Goal: Information Seeking & Learning: Learn about a topic

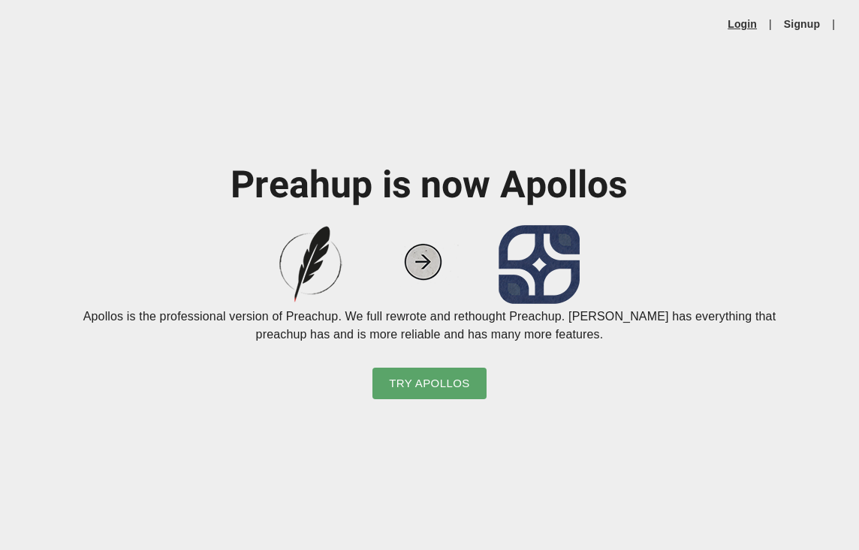
click at [734, 17] on link "Login" at bounding box center [742, 24] width 29 height 15
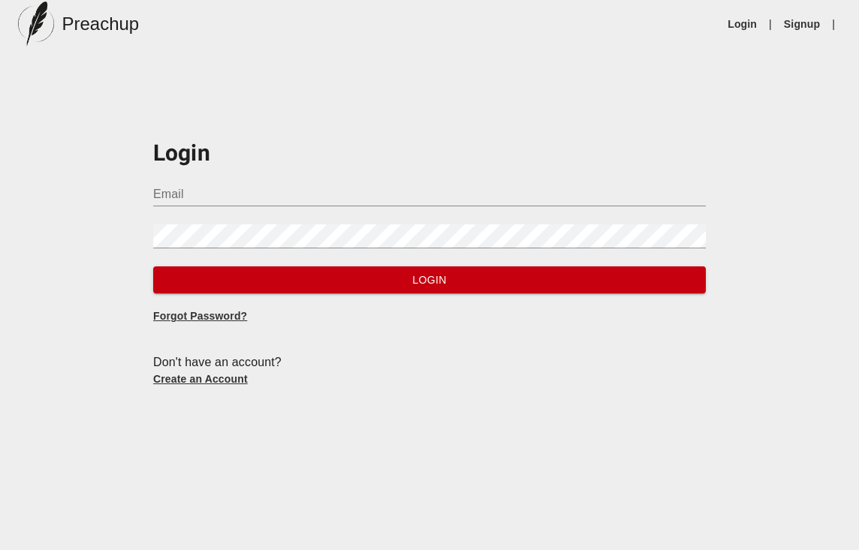
click at [246, 183] on input "Email" at bounding box center [429, 194] width 553 height 24
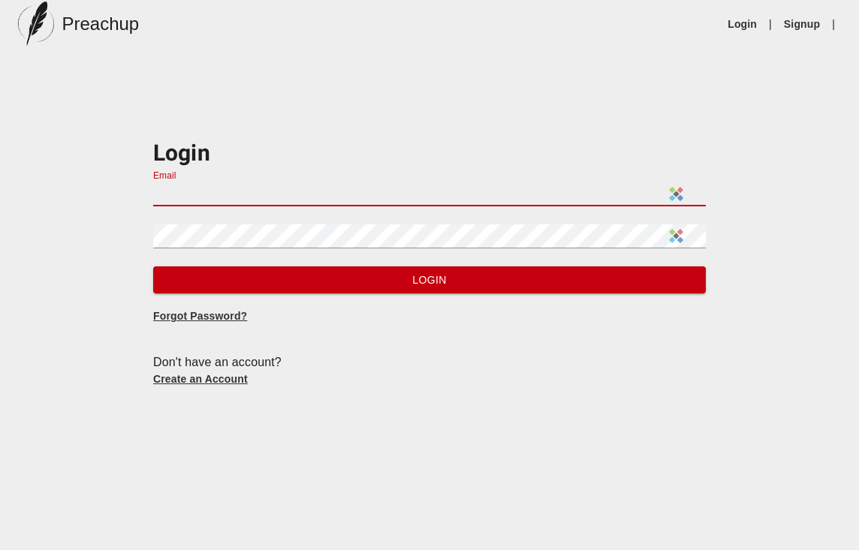
type input "[EMAIL_ADDRESS][DOMAIN_NAME]"
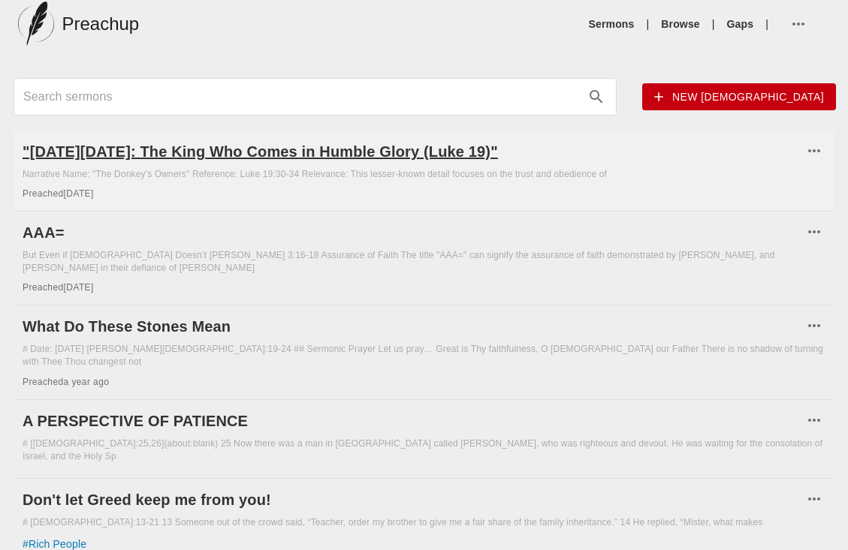
click at [372, 144] on h6 ""[DATE][DATE]: The King Who Comes in Humble Glory (Luke 19)"" at bounding box center [413, 152] width 780 height 24
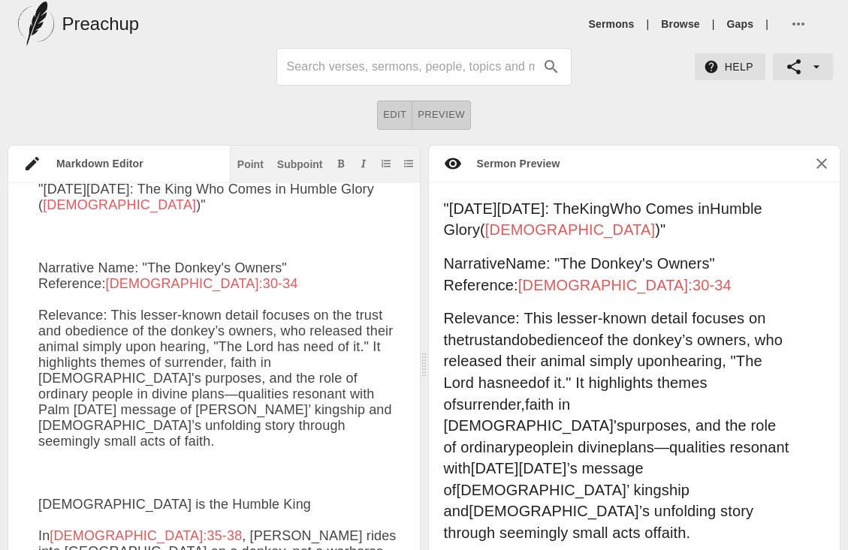
scroll to position [6, 0]
click at [23, 162] on icon at bounding box center [32, 164] width 18 height 18
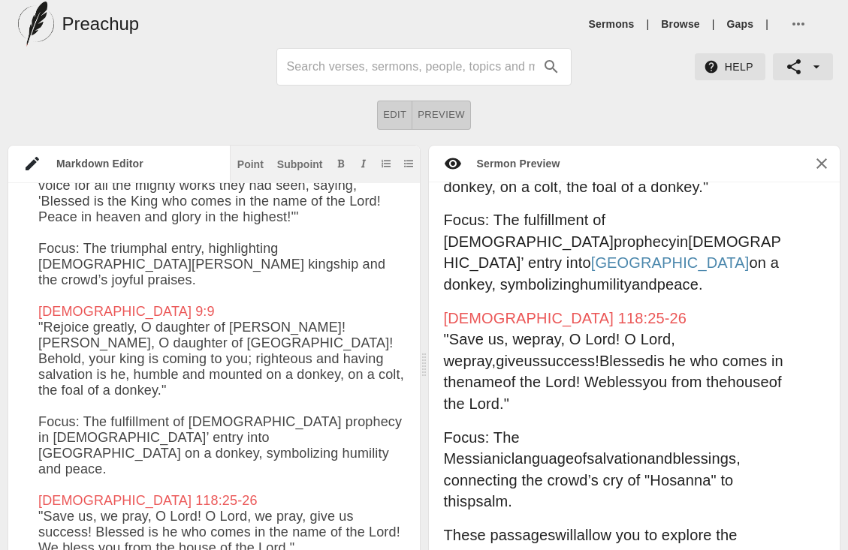
scroll to position [701, 0]
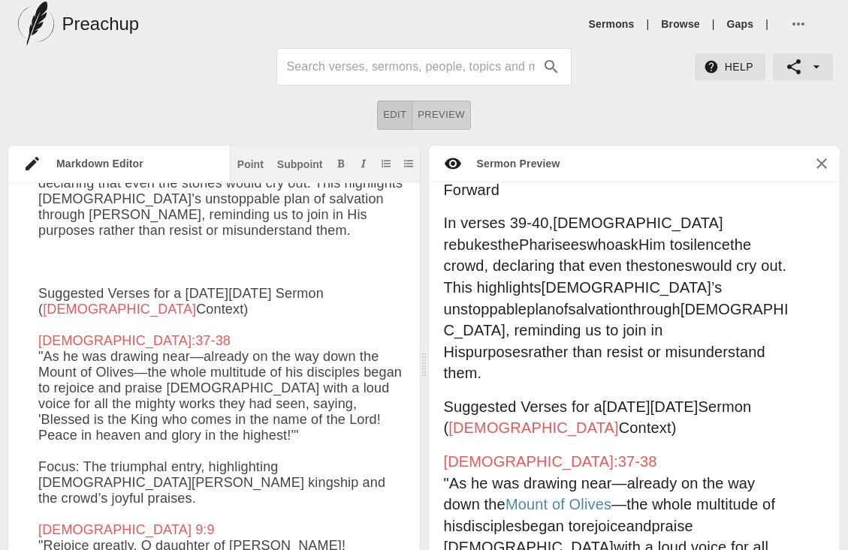
click at [387, 118] on span "Edit" at bounding box center [394, 115] width 23 height 17
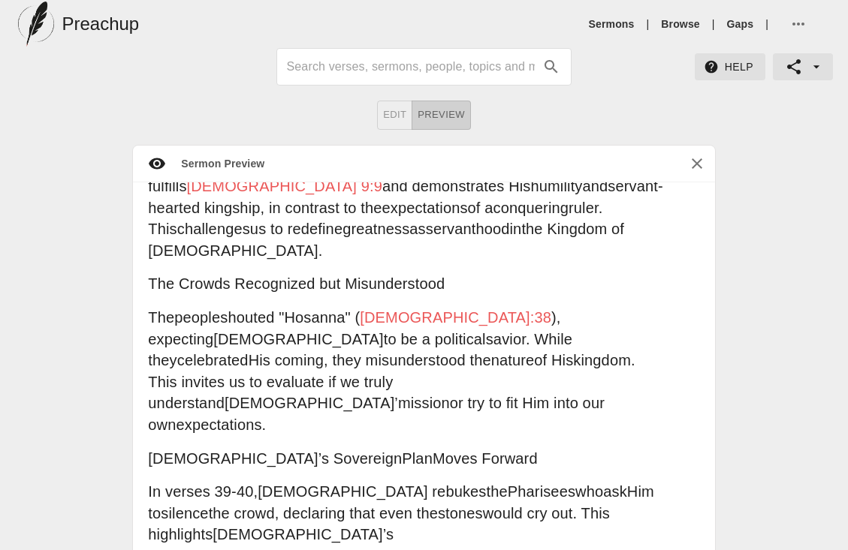
scroll to position [0, 0]
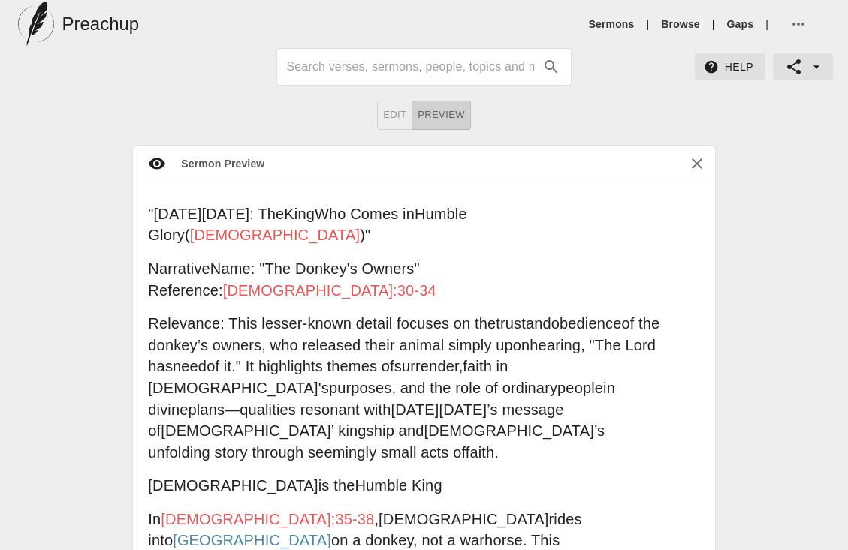
click at [475, 213] on p "" Palm Sunday : The King Who Comes in Humble Glory ( Luke 19 )"" at bounding box center [406, 224] width 517 height 43
click at [360, 227] on span "Luke 19" at bounding box center [275, 235] width 170 height 17
type input "Luke 19"
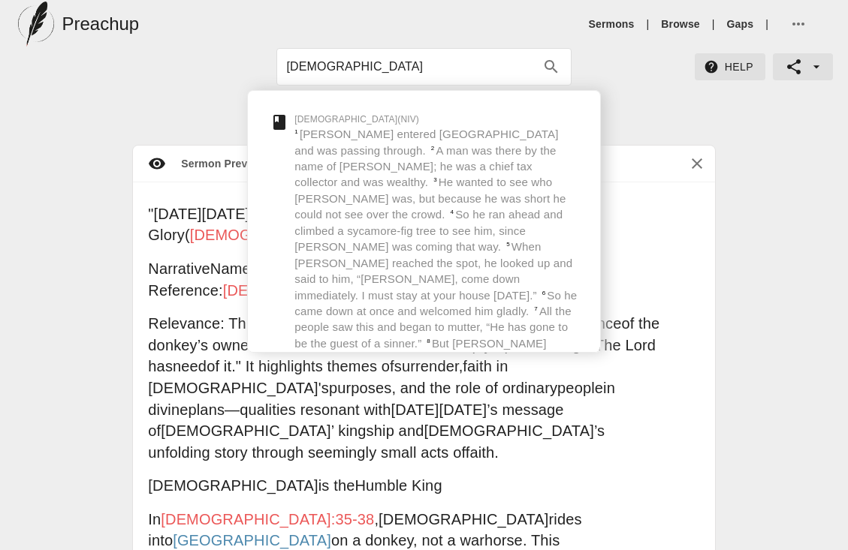
click at [616, 101] on div "Edit Preview" at bounding box center [424, 115] width 848 height 29
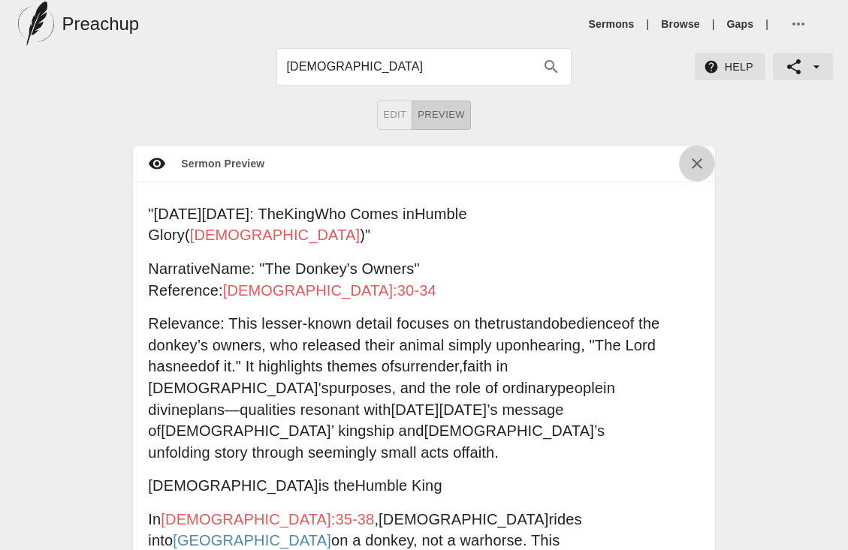
click at [695, 152] on button "button" at bounding box center [697, 164] width 36 height 36
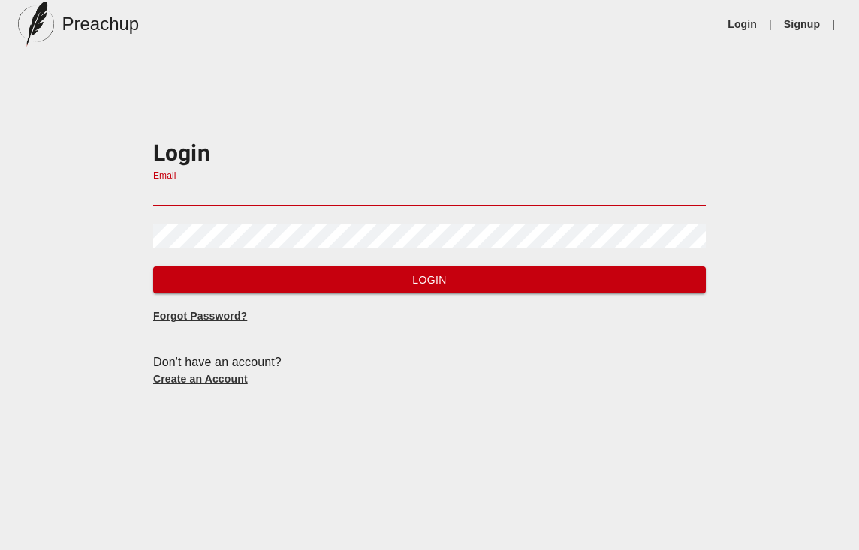
click at [464, 187] on input "Email" at bounding box center [429, 194] width 553 height 24
type input "[EMAIL_ADDRESS][DOMAIN_NAME]"
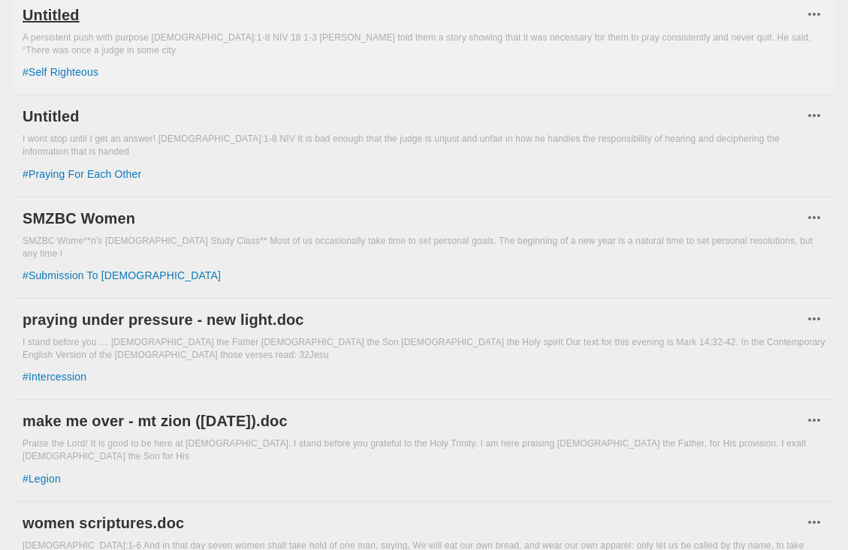
scroll to position [1423, 0]
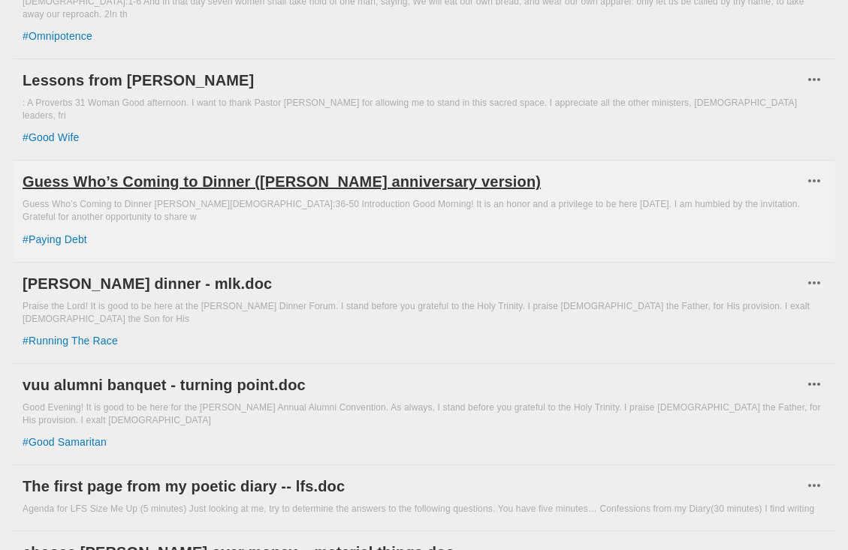
click at [267, 170] on h6 "Guess Who’s Coming to Dinner ([PERSON_NAME] anniversary version)" at bounding box center [413, 182] width 780 height 24
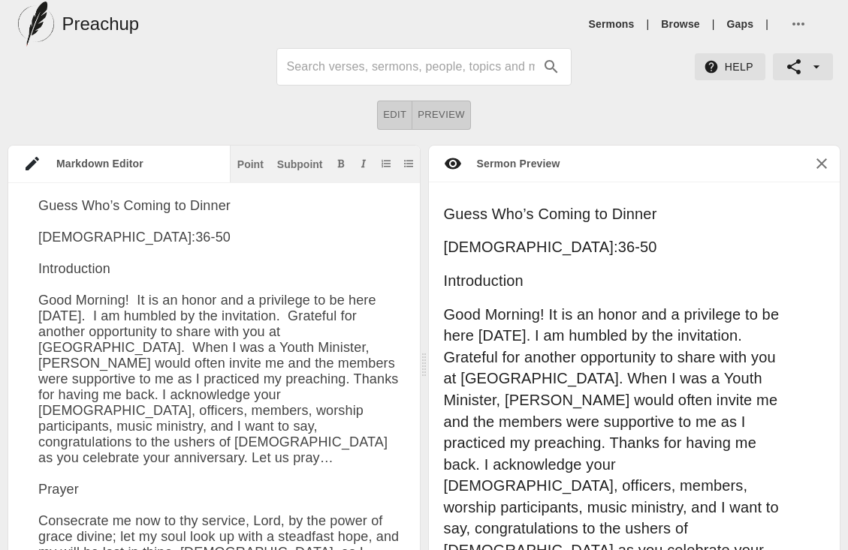
drag, startPoint x: 121, startPoint y: 246, endPoint x: 26, endPoint y: 243, distance: 94.6
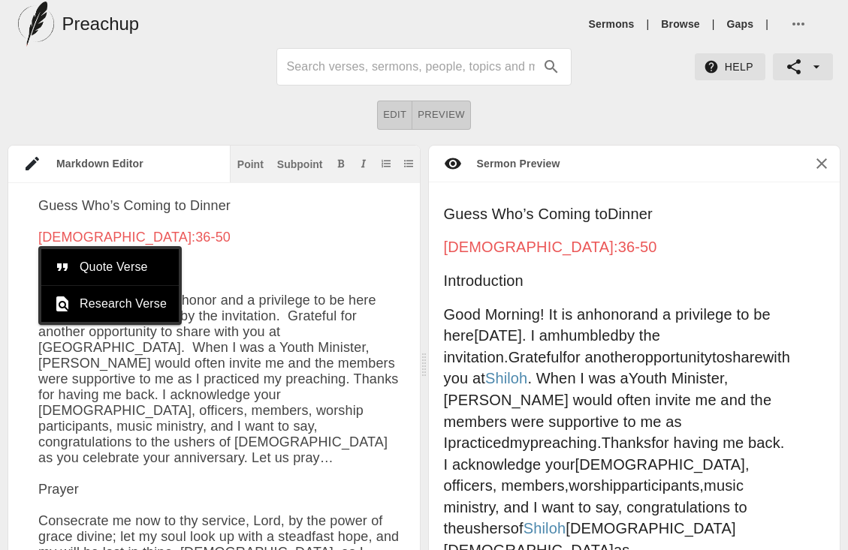
drag, startPoint x: 133, startPoint y: 236, endPoint x: 39, endPoint y: 240, distance: 94.0
click at [80, 258] on span "Quote Verse" at bounding box center [123, 267] width 87 height 18
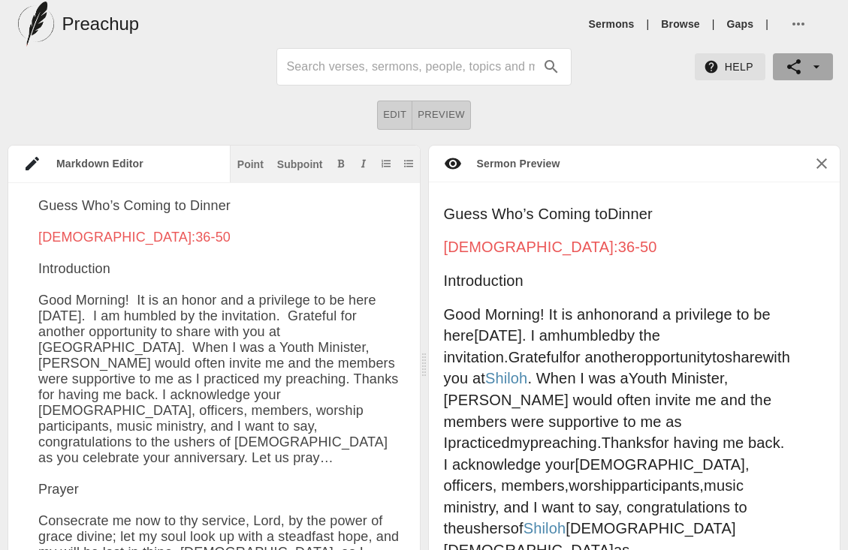
click at [827, 63] on button "button" at bounding box center [803, 66] width 60 height 27
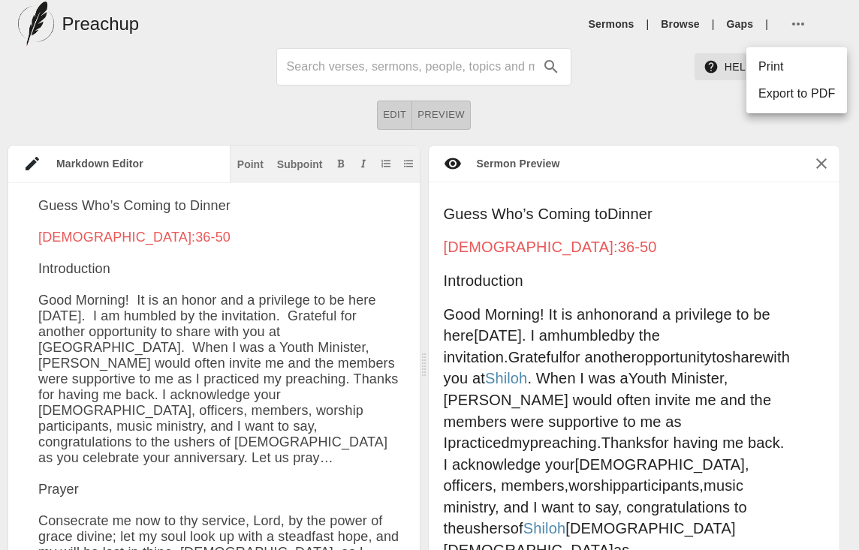
click at [800, 26] on div at bounding box center [429, 275] width 859 height 550
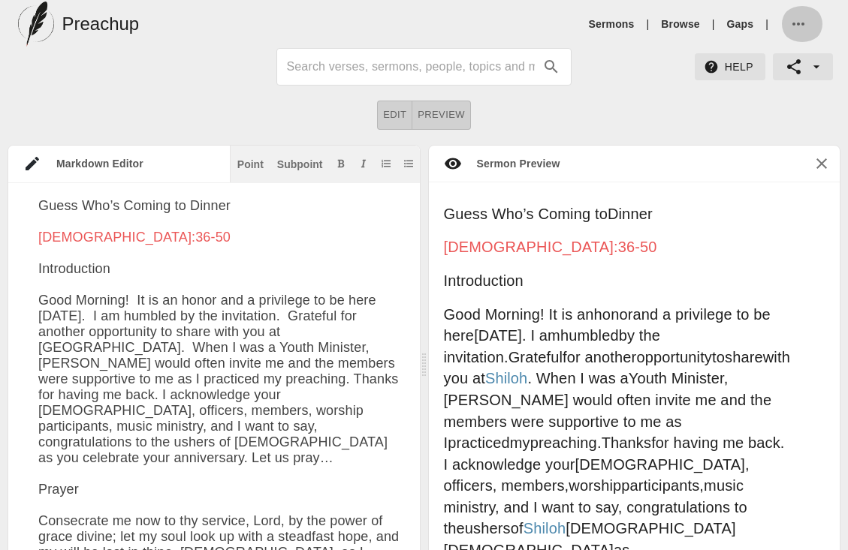
click at [789, 23] on icon "button" at bounding box center [798, 24] width 18 height 18
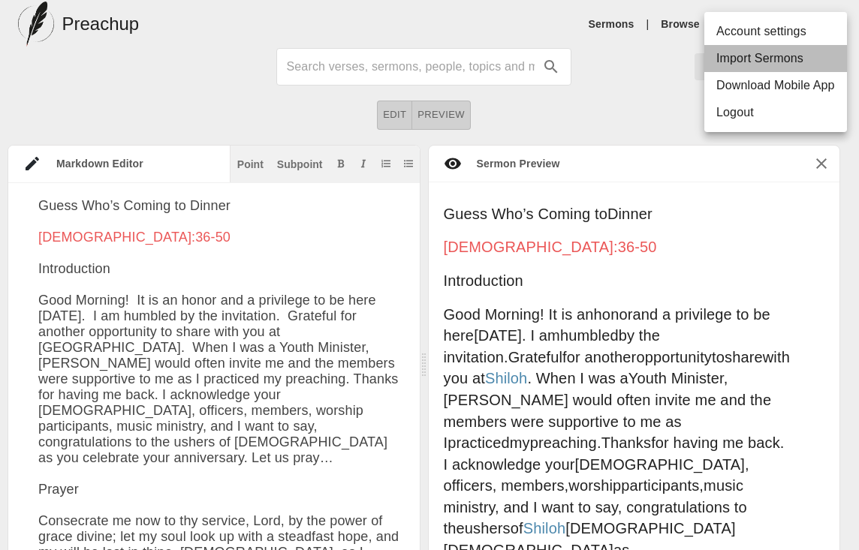
click at [761, 55] on li "Import Sermons" at bounding box center [775, 58] width 143 height 27
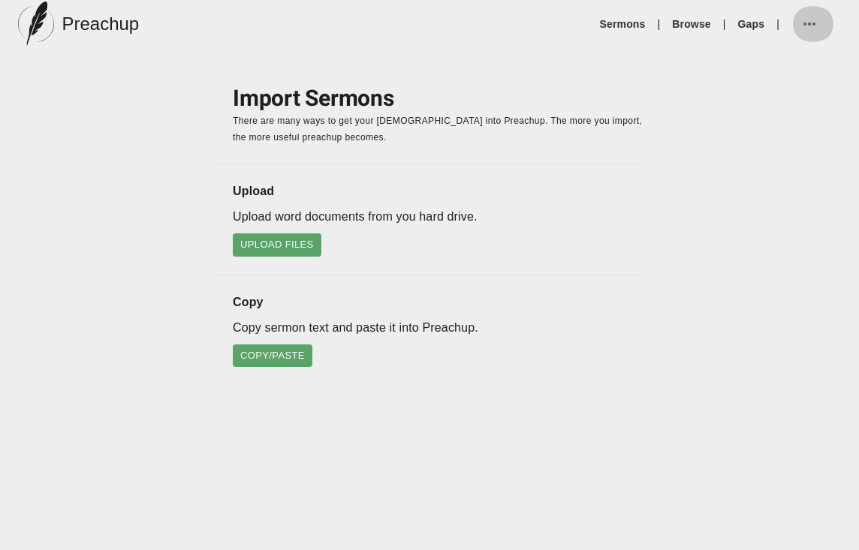
click at [818, 20] on icon "button" at bounding box center [809, 24] width 18 height 18
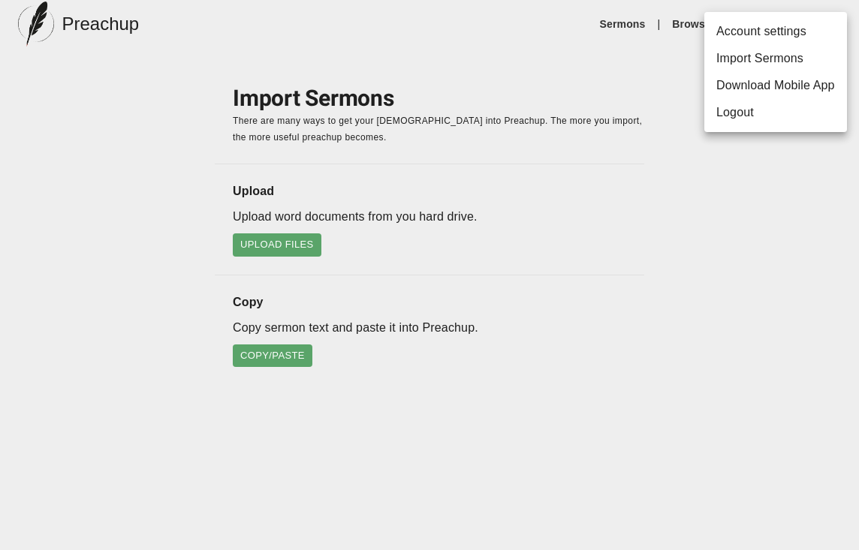
click at [559, 82] on div at bounding box center [429, 275] width 859 height 550
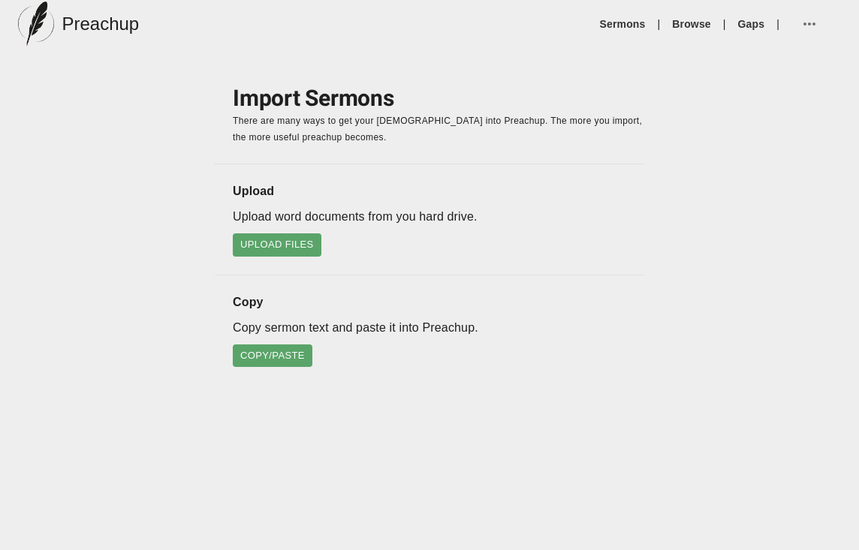
click at [247, 352] on span "Copy/Paste" at bounding box center [272, 356] width 65 height 17
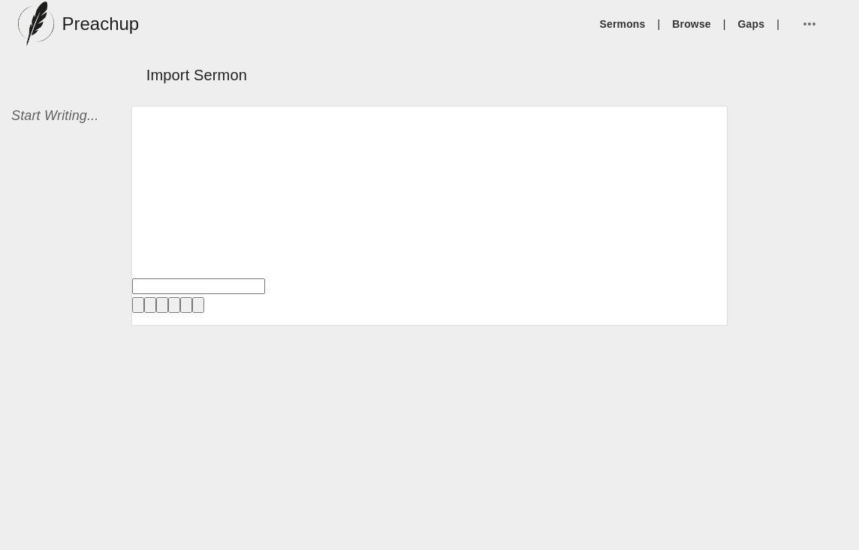
click at [803, 26] on icon "button" at bounding box center [809, 24] width 18 height 18
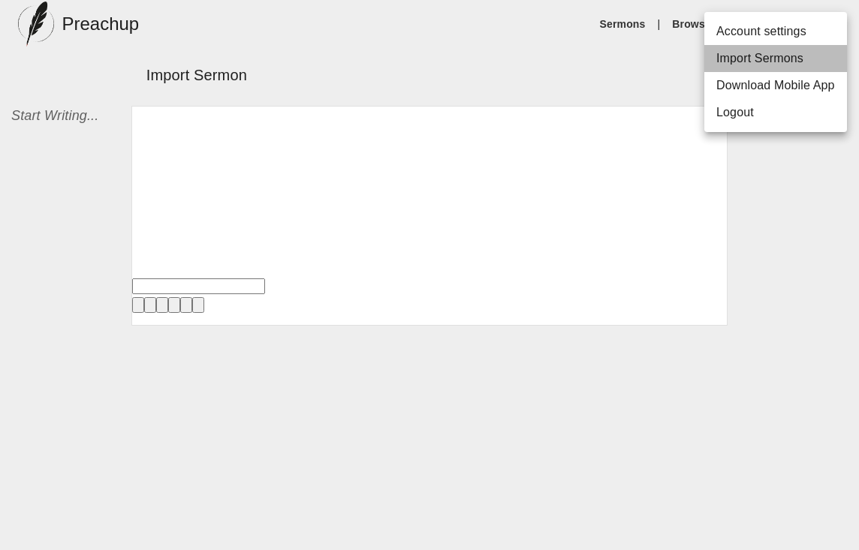
click at [760, 59] on li "Import Sermons" at bounding box center [775, 58] width 143 height 27
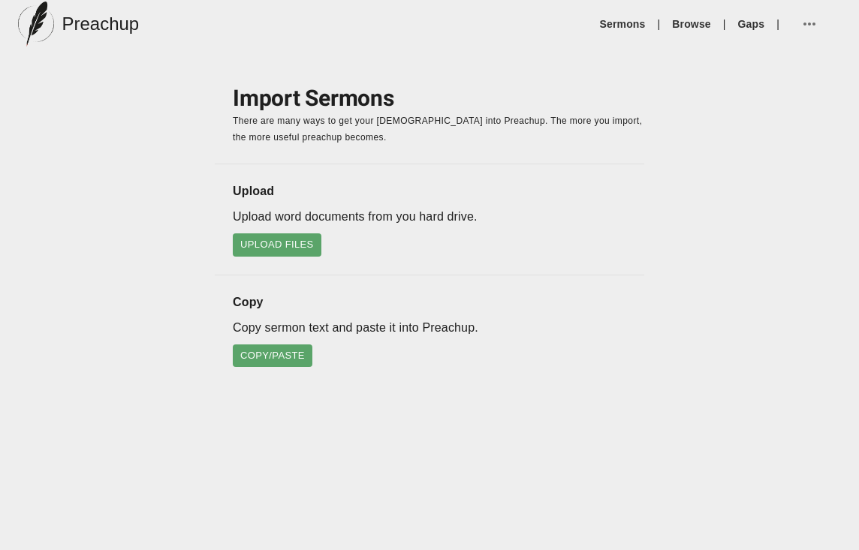
click at [276, 249] on span "Upload Files" at bounding box center [277, 245] width 74 height 17
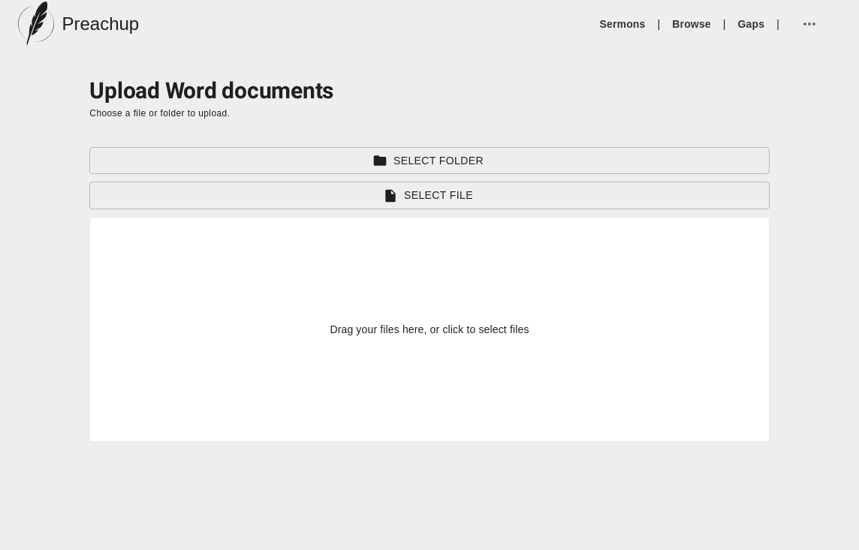
click at [765, 62] on div "Upload Word documents Choose a file or folder to upload. Select Folder Select F…" at bounding box center [429, 245] width 716 height 394
click at [825, 17] on span "button" at bounding box center [813, 24] width 26 height 18
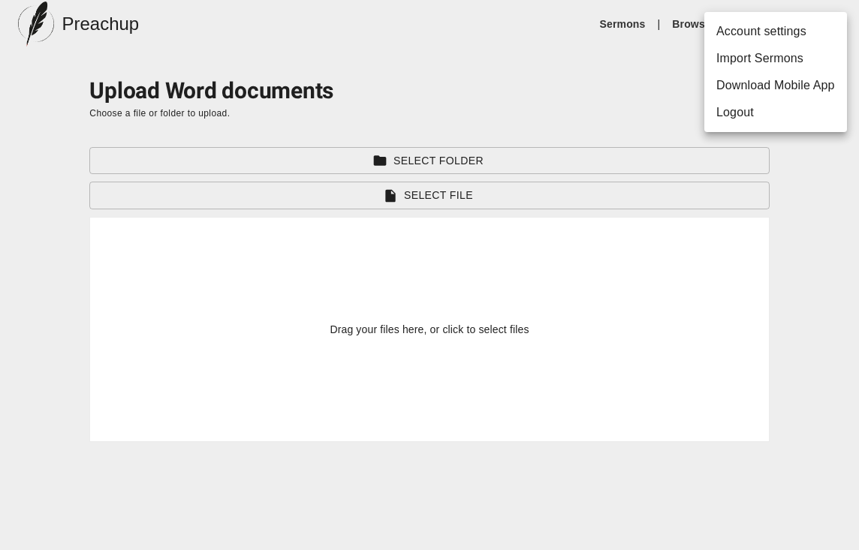
click at [810, 26] on li "Account settings" at bounding box center [775, 31] width 143 height 27
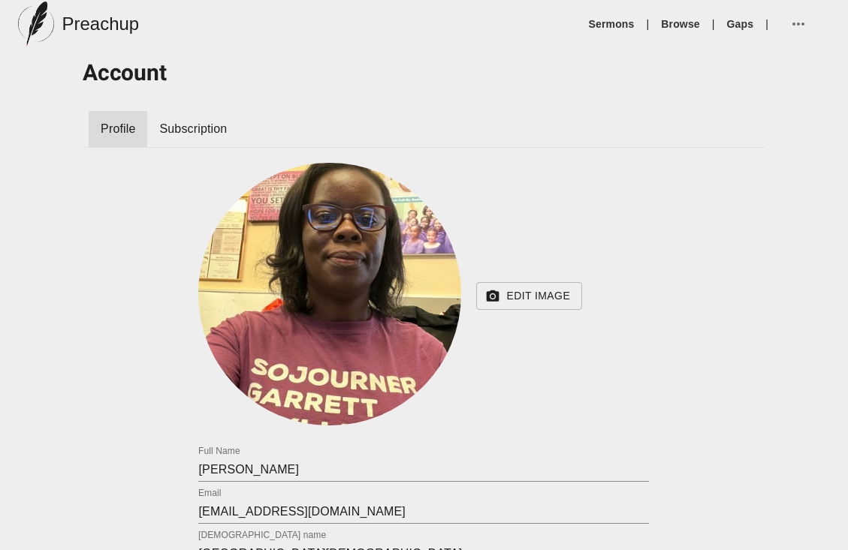
click at [43, 29] on img at bounding box center [36, 24] width 36 height 45
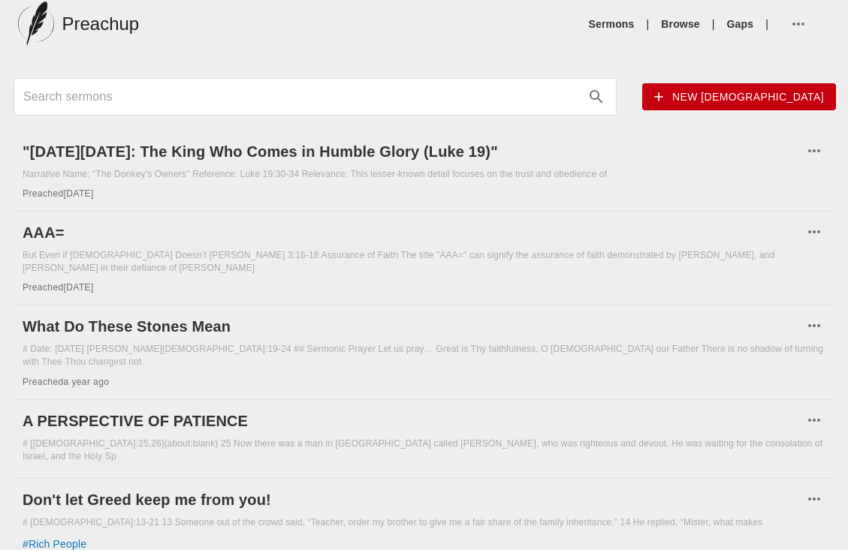
click at [758, 93] on span "New [DEMOGRAPHIC_DATA]" at bounding box center [739, 97] width 170 height 19
click at [743, 25] on link "Gaps" at bounding box center [740, 24] width 27 height 15
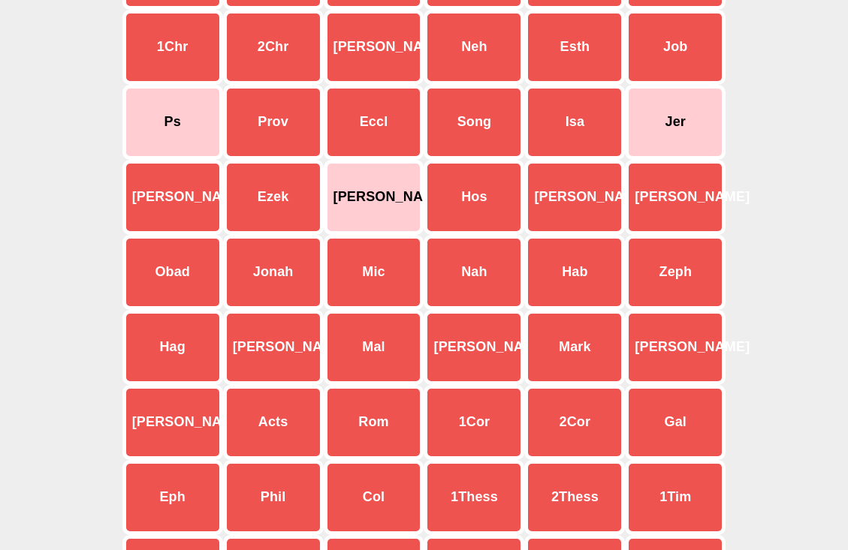
scroll to position [433, 0]
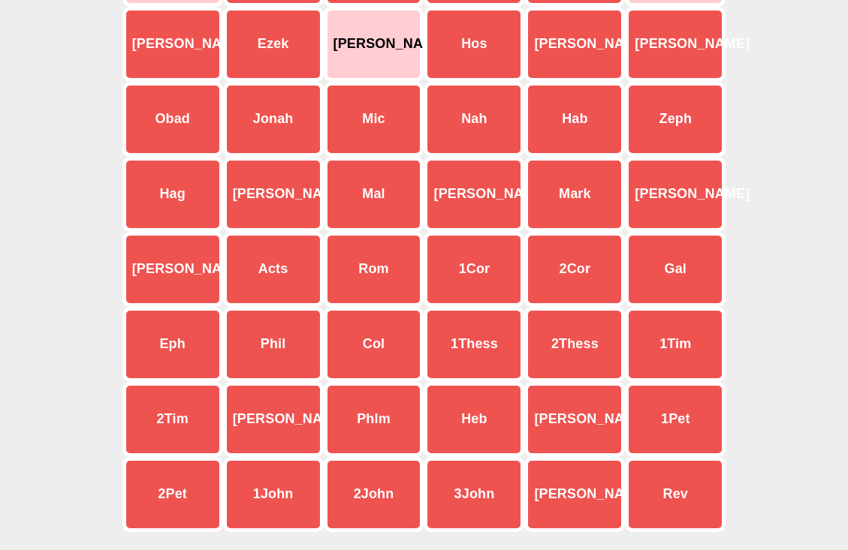
click at [466, 202] on div "[PERSON_NAME]" at bounding box center [473, 194] width 101 height 75
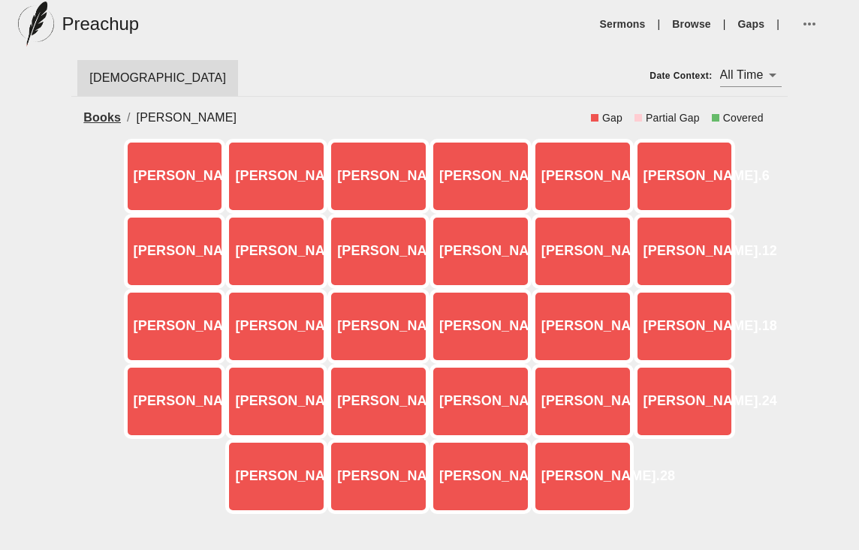
click at [472, 188] on div "[PERSON_NAME].4" at bounding box center [481, 176] width 102 height 75
click at [98, 128] on div "Books / [PERSON_NAME] Partial Gap Covered" at bounding box center [429, 118] width 716 height 42
click at [104, 119] on link "Books" at bounding box center [102, 117] width 38 height 13
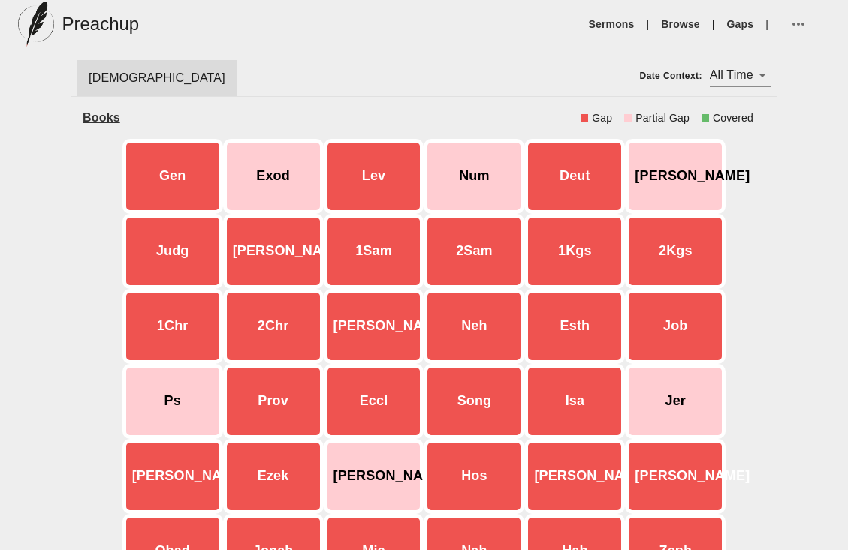
click at [604, 23] on link "Sermons" at bounding box center [612, 24] width 46 height 15
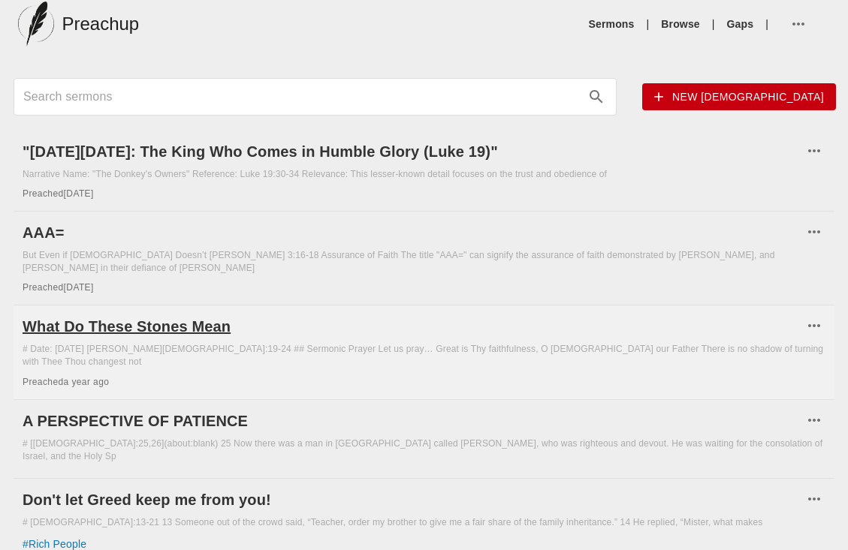
click at [148, 315] on h6 "What Do These Stones Mean" at bounding box center [413, 327] width 780 height 24
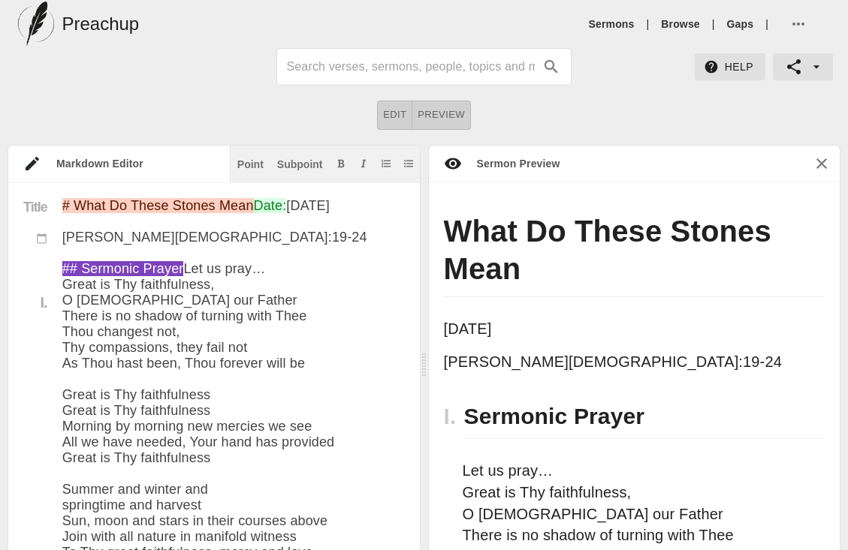
drag, startPoint x: 176, startPoint y: 272, endPoint x: 47, endPoint y: 278, distance: 129.3
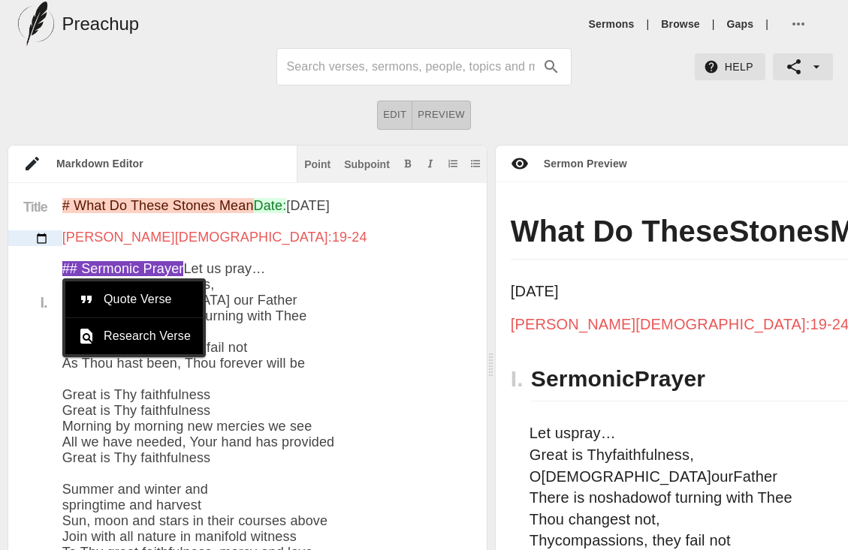
click at [39, 241] on icon at bounding box center [41, 238] width 11 height 11
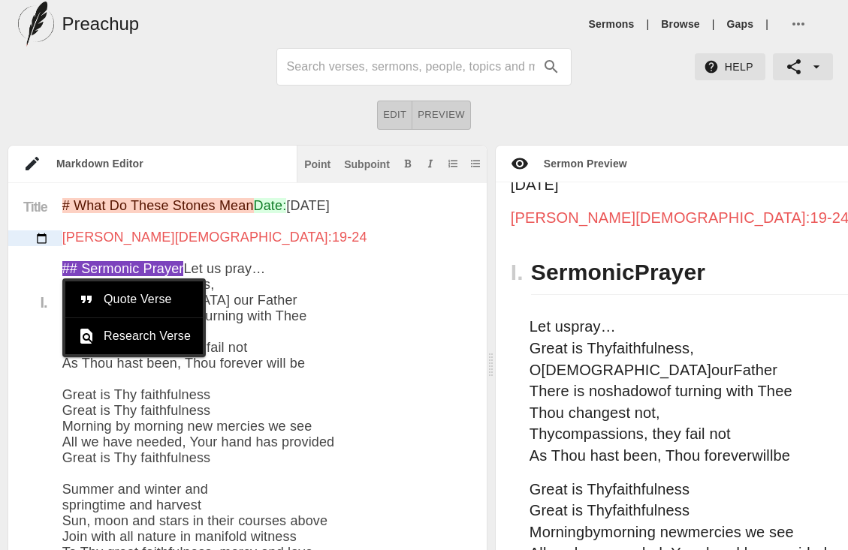
click at [39, 241] on icon at bounding box center [41, 238] width 11 height 11
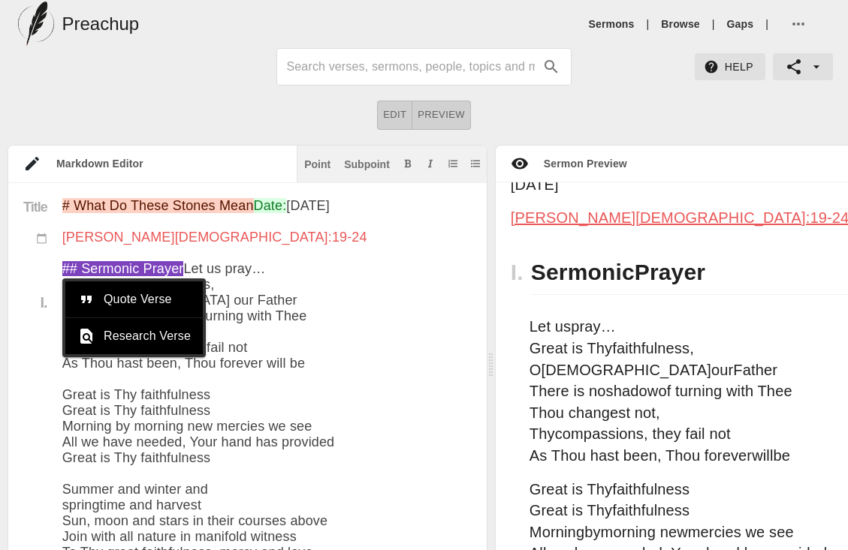
click at [541, 226] on span "[PERSON_NAME][DEMOGRAPHIC_DATA]:19-24" at bounding box center [680, 217] width 338 height 17
type input "[PERSON_NAME][DEMOGRAPHIC_DATA]:19-24"
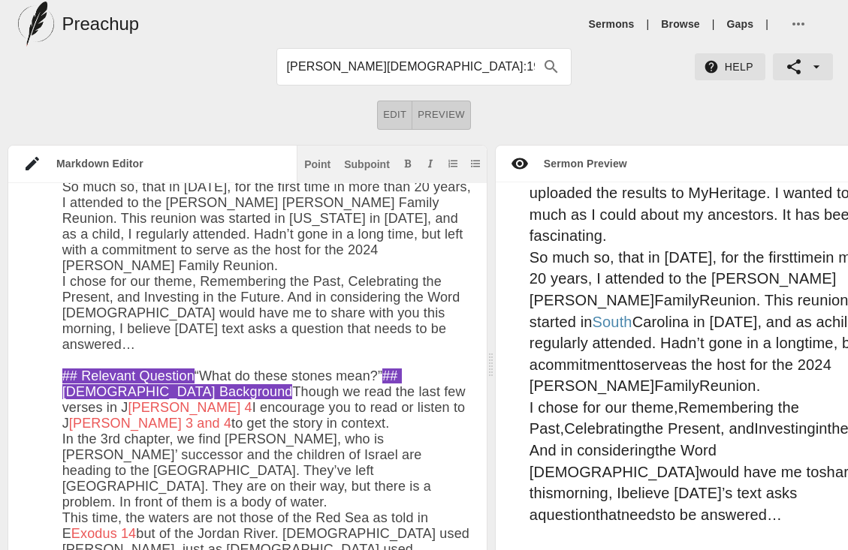
scroll to position [2506, 0]
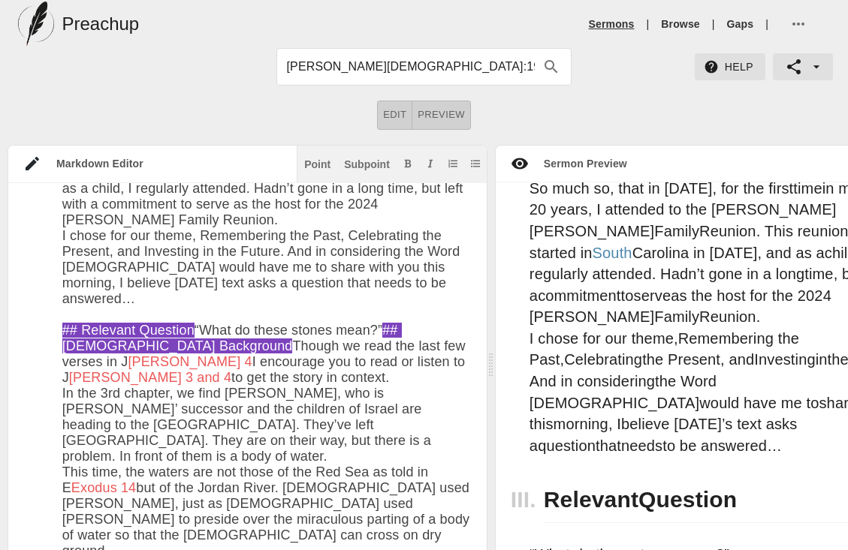
click at [619, 23] on link "Sermons" at bounding box center [612, 24] width 46 height 15
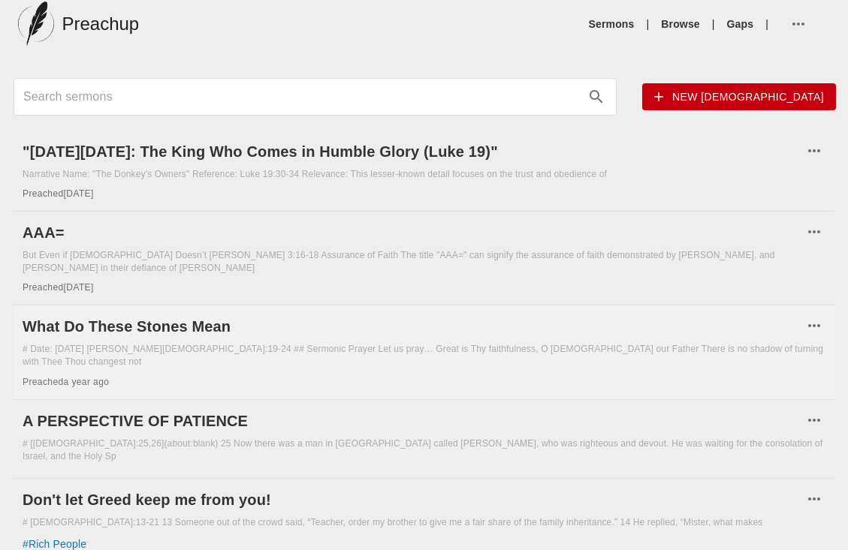
click at [808, 317] on icon "button" at bounding box center [814, 326] width 18 height 18
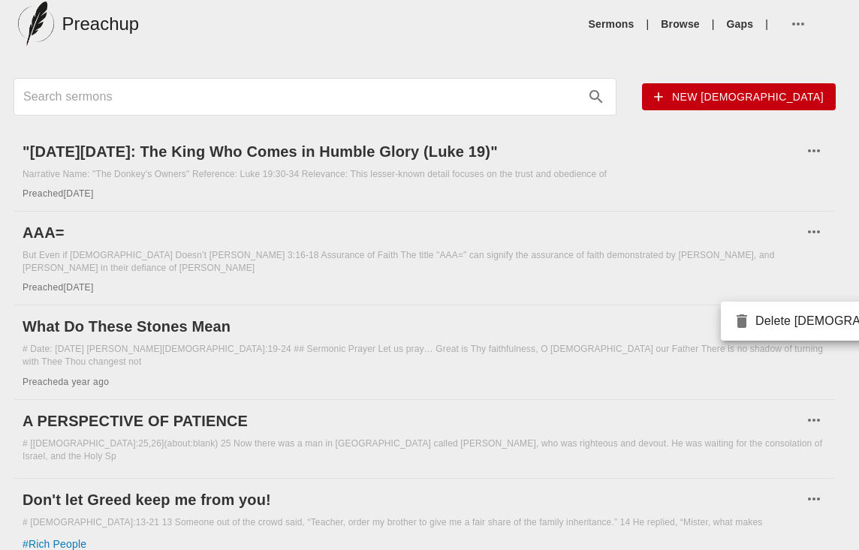
click at [194, 311] on div at bounding box center [429, 275] width 859 height 550
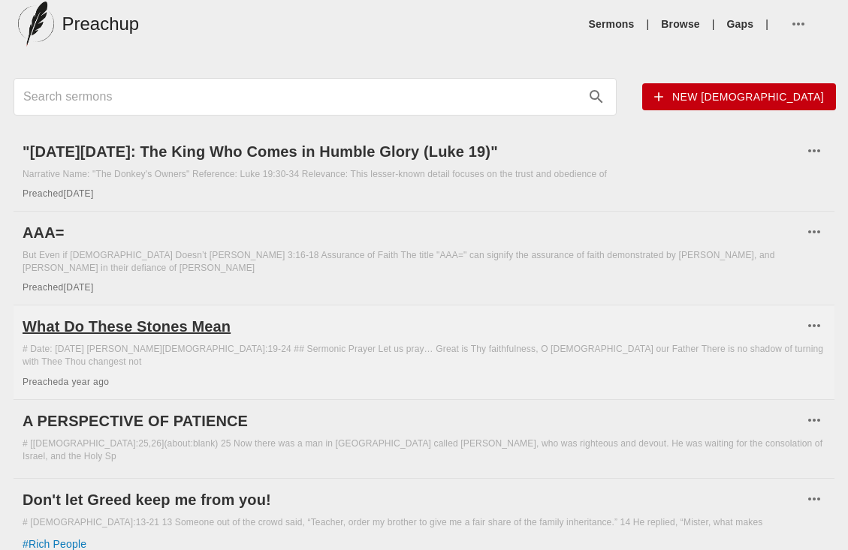
click at [157, 315] on h6 "What Do These Stones Mean" at bounding box center [413, 327] width 780 height 24
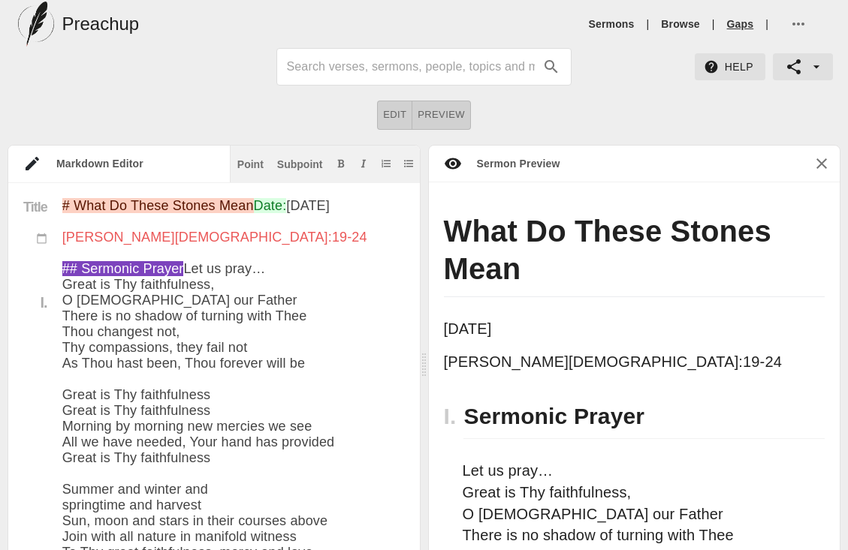
click at [752, 28] on li "Gaps" at bounding box center [740, 24] width 39 height 15
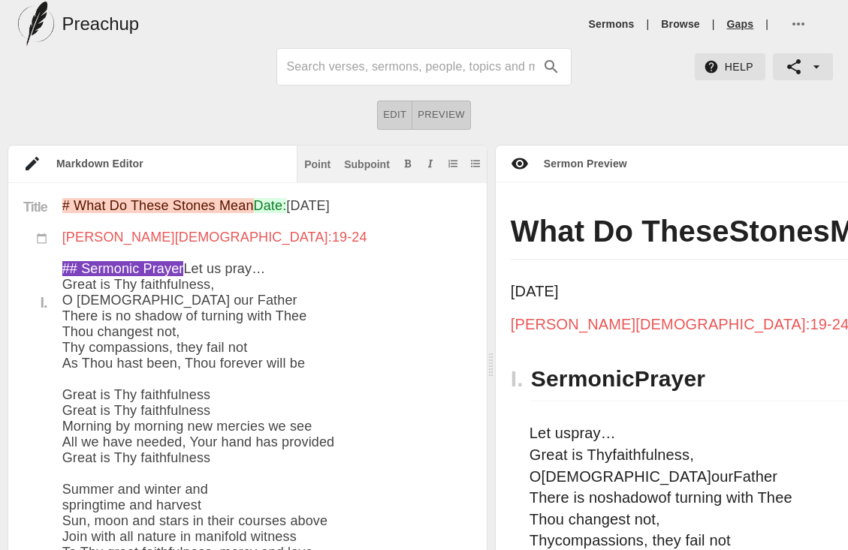
click at [747, 29] on link "Gaps" at bounding box center [740, 24] width 27 height 15
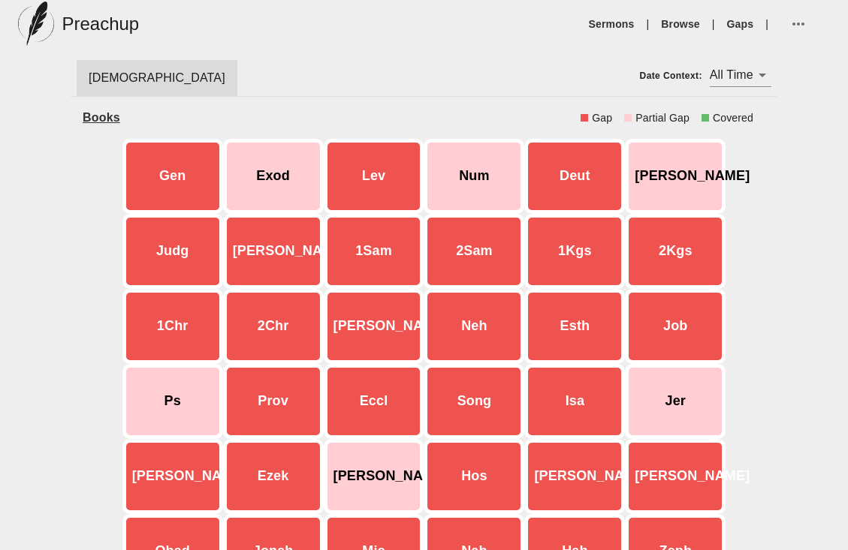
click at [659, 179] on div "[PERSON_NAME]" at bounding box center [675, 176] width 101 height 75
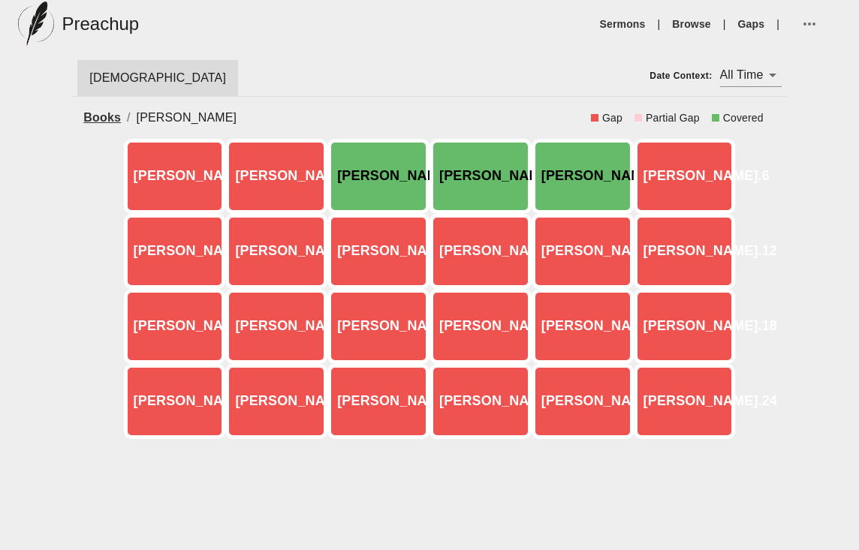
click at [502, 185] on div "[PERSON_NAME].4" at bounding box center [481, 176] width 102 height 75
click at [475, 176] on div "[PERSON_NAME].4" at bounding box center [481, 176] width 102 height 75
click at [449, 155] on div "[PERSON_NAME].4" at bounding box center [481, 176] width 102 height 75
click at [477, 181] on div "[PERSON_NAME].4" at bounding box center [481, 176] width 102 height 75
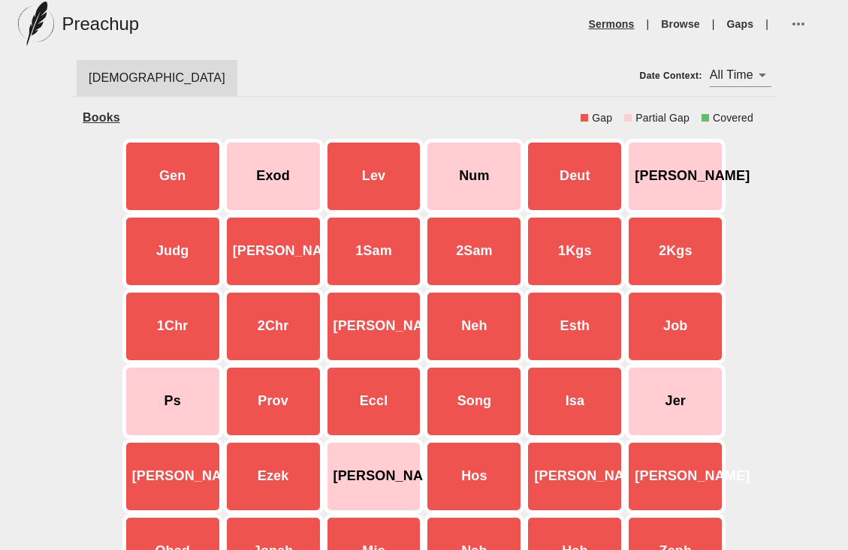
click at [605, 21] on link "Sermons" at bounding box center [612, 24] width 46 height 15
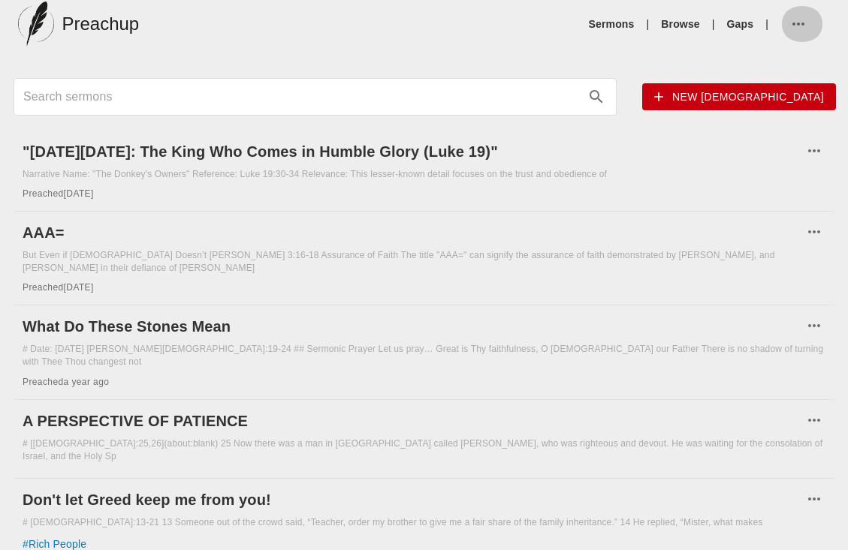
click at [797, 17] on icon "button" at bounding box center [798, 24] width 18 height 18
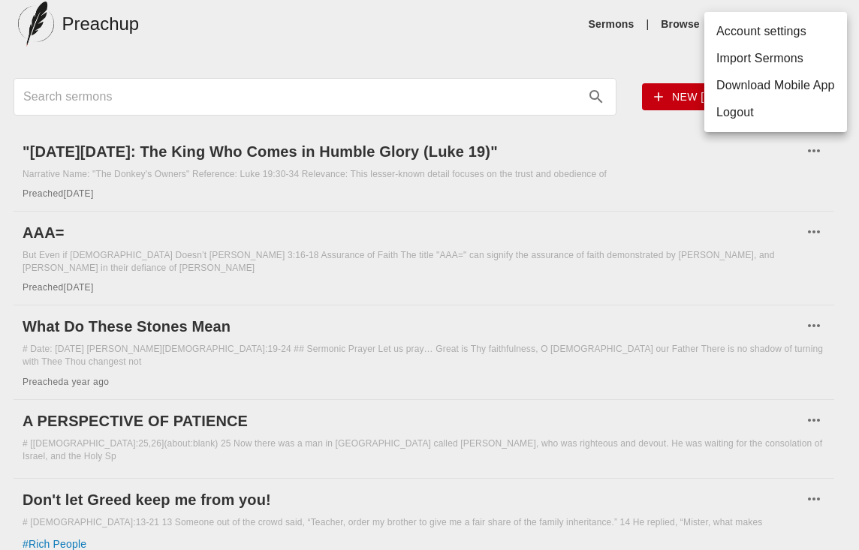
click at [568, 41] on div at bounding box center [429, 275] width 859 height 550
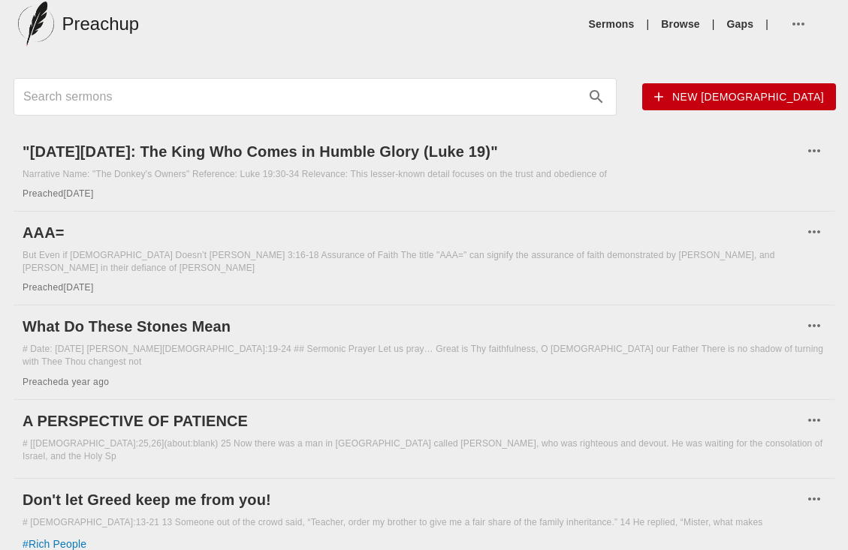
click at [89, 20] on h5 "Preachup" at bounding box center [100, 24] width 77 height 24
click at [33, 24] on img at bounding box center [36, 24] width 36 height 45
click at [788, 16] on button "button" at bounding box center [802, 24] width 44 height 36
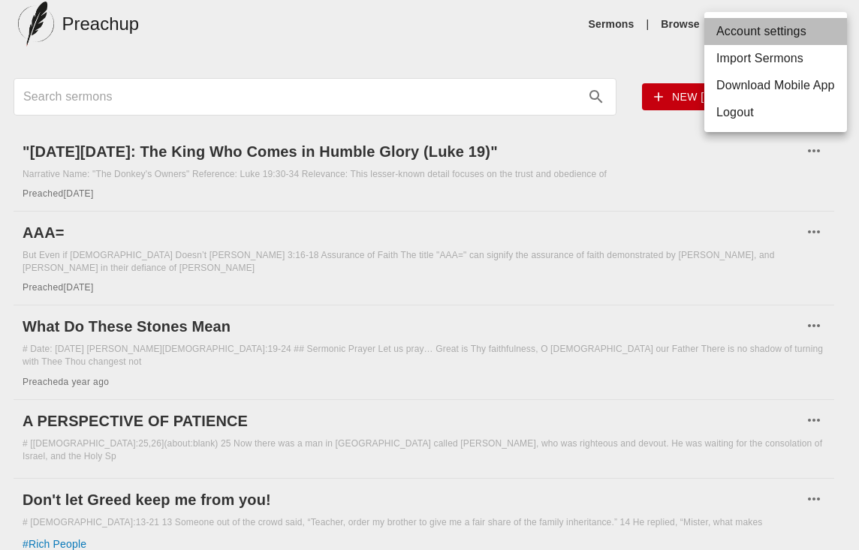
click at [804, 24] on li "Account settings" at bounding box center [775, 31] width 143 height 27
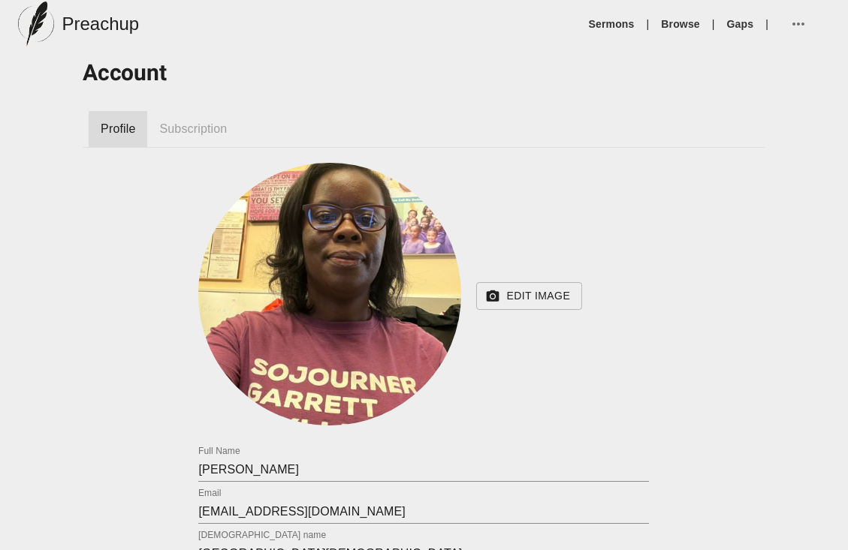
click at [190, 129] on span "Subscription" at bounding box center [193, 129] width 68 height 18
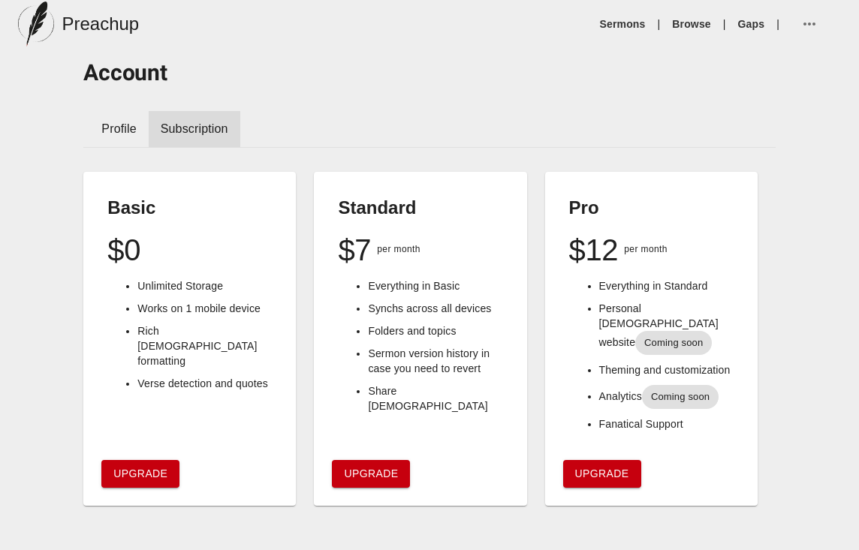
click at [615, 9] on ul "Sermons | Browse | Gaps |" at bounding box center [717, 24] width 247 height 36
click at [616, 20] on link "Sermons" at bounding box center [623, 24] width 46 height 15
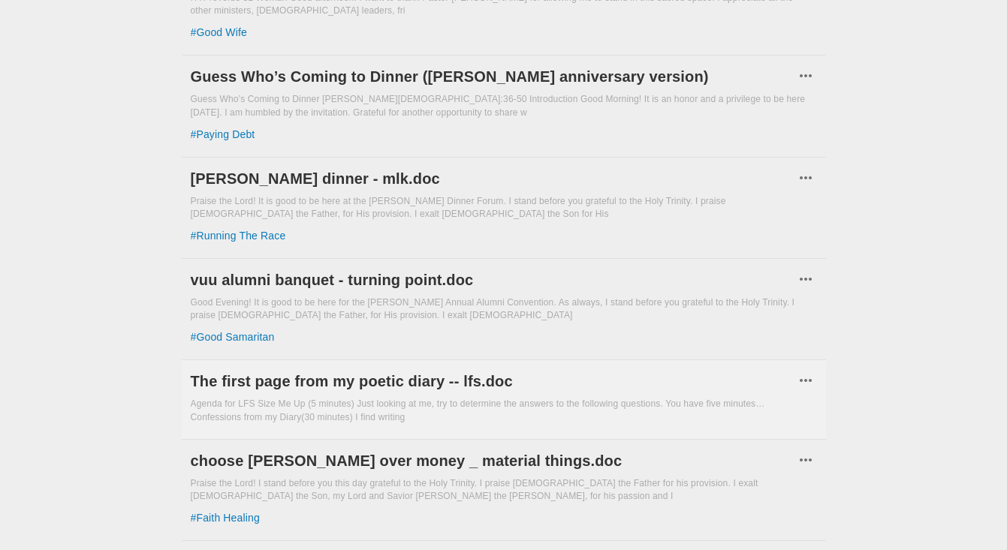
scroll to position [1629, 0]
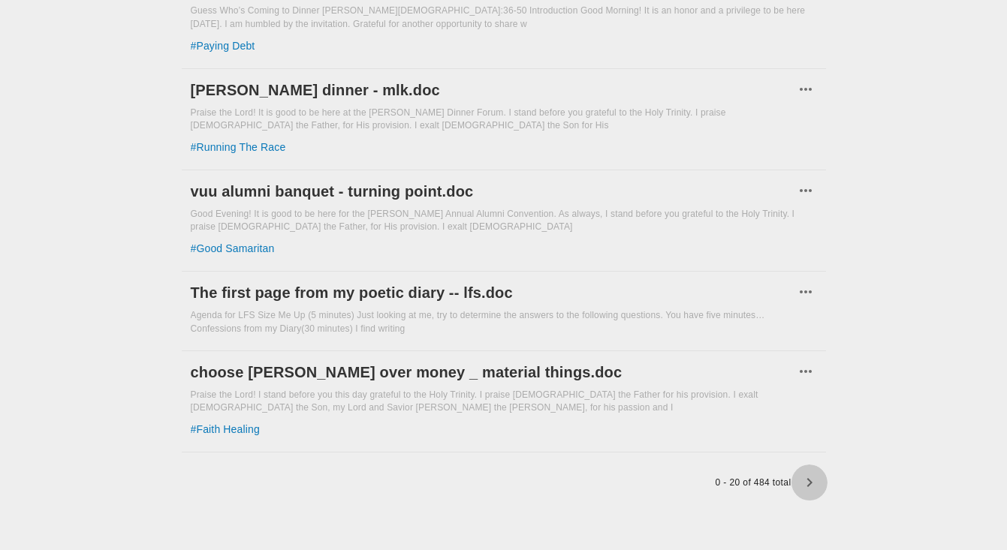
click at [806, 482] on icon "button" at bounding box center [809, 483] width 18 height 18
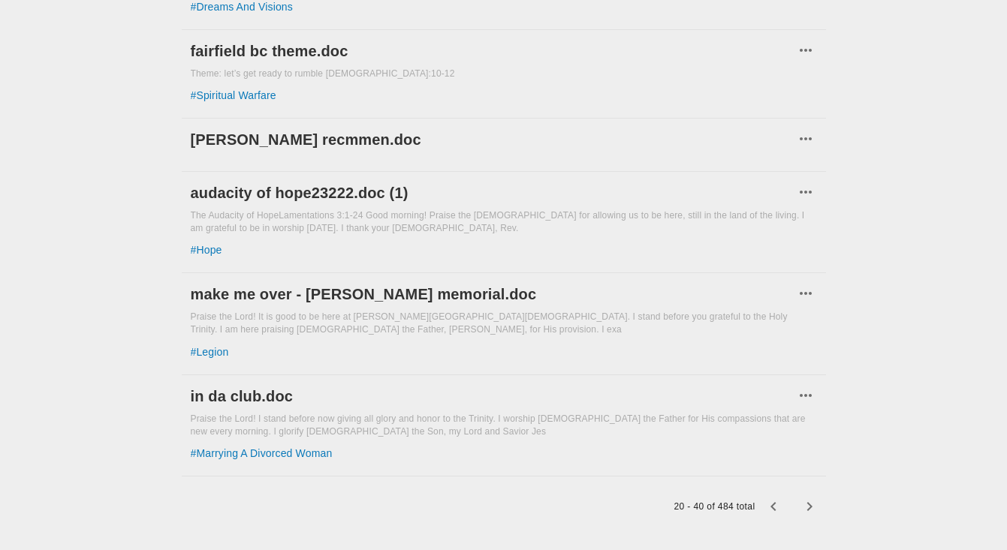
click at [806, 498] on icon "button" at bounding box center [809, 507] width 18 height 18
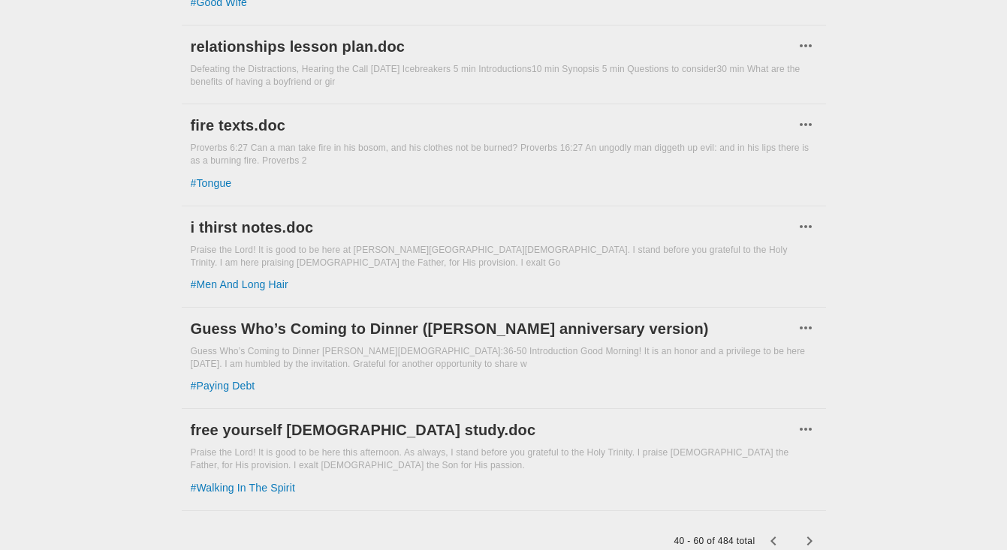
click at [806, 482] on div "# walking in the spirit" at bounding box center [504, 488] width 626 height 15
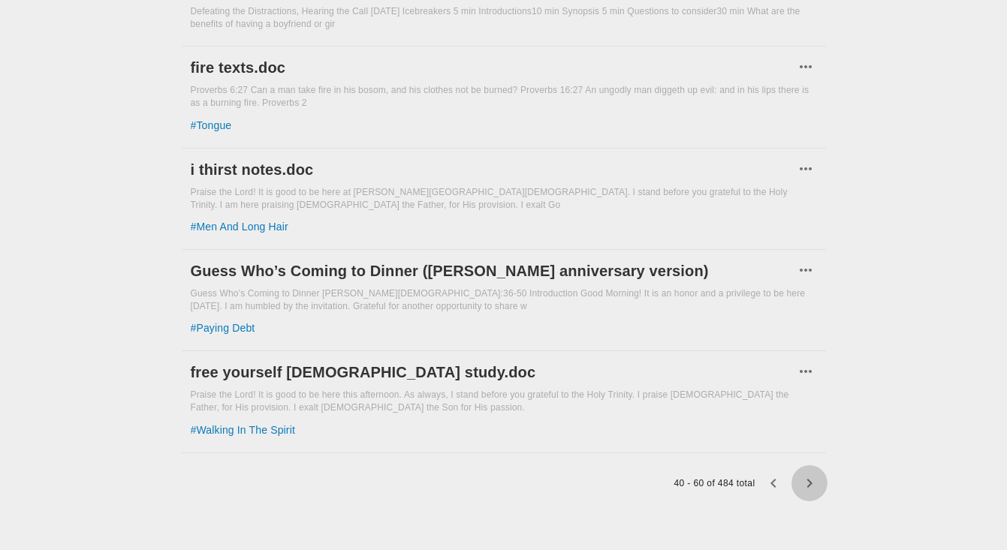
click at [808, 484] on icon "button" at bounding box center [809, 484] width 18 height 18
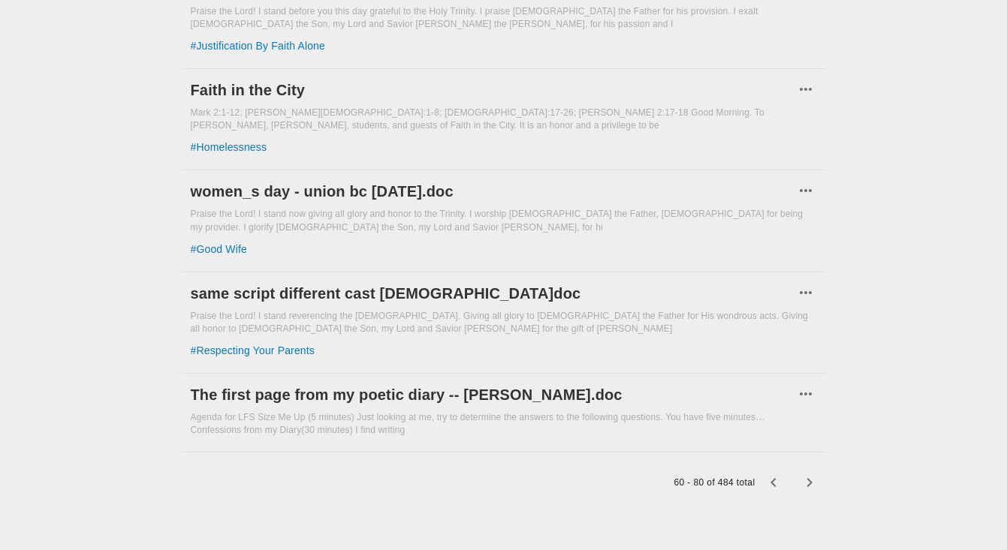
scroll to position [1584, 0]
click at [812, 486] on icon "button" at bounding box center [809, 483] width 18 height 18
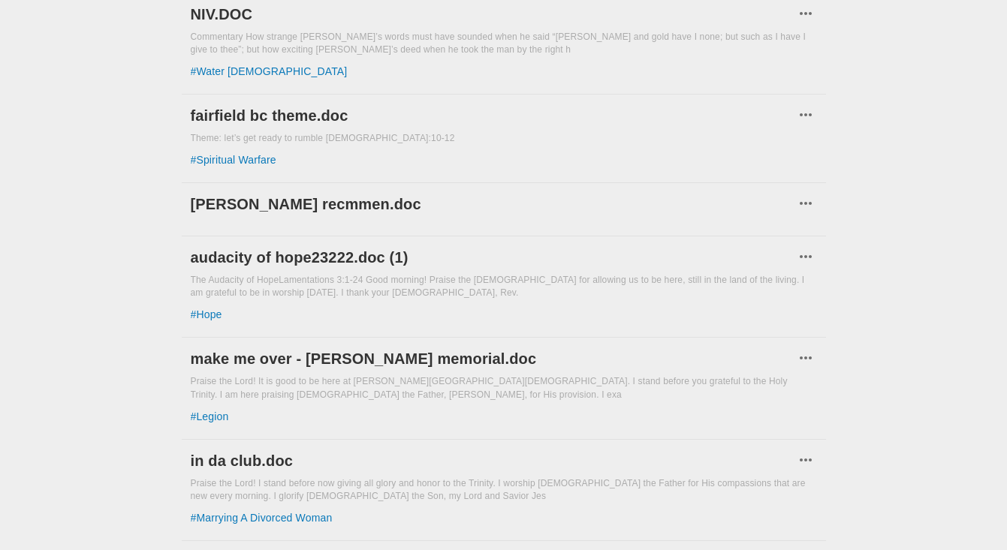
scroll to position [1649, 0]
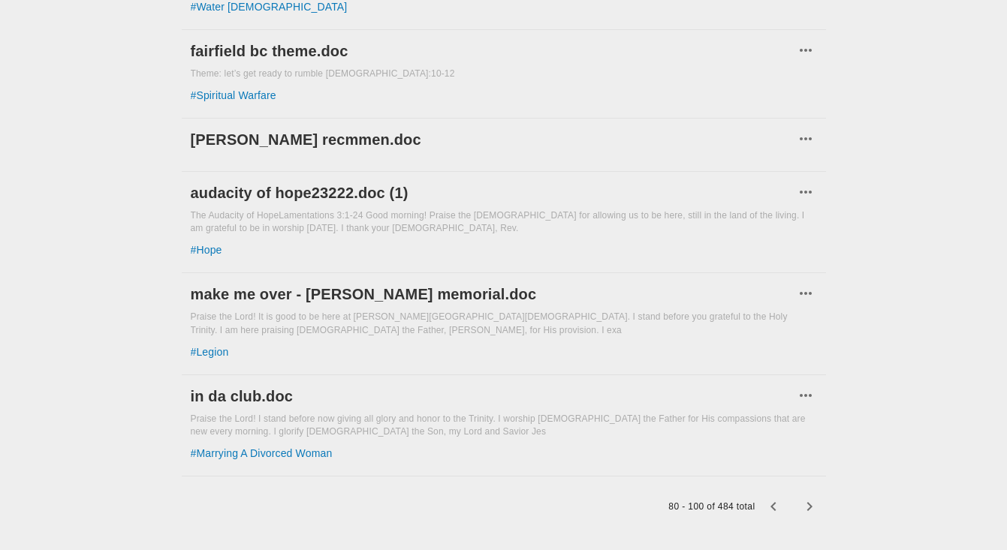
click at [811, 498] on icon "button" at bounding box center [809, 507] width 18 height 18
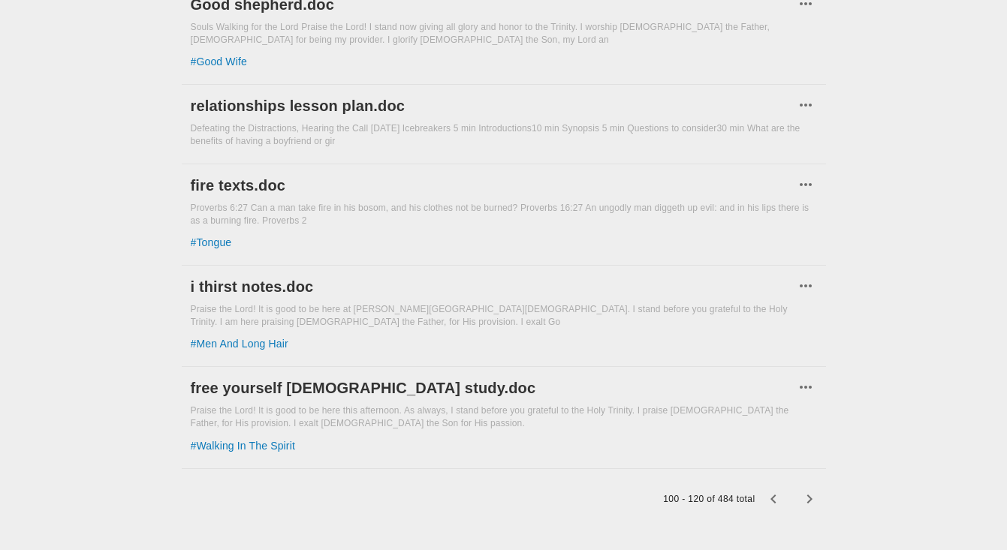
scroll to position [1665, 0]
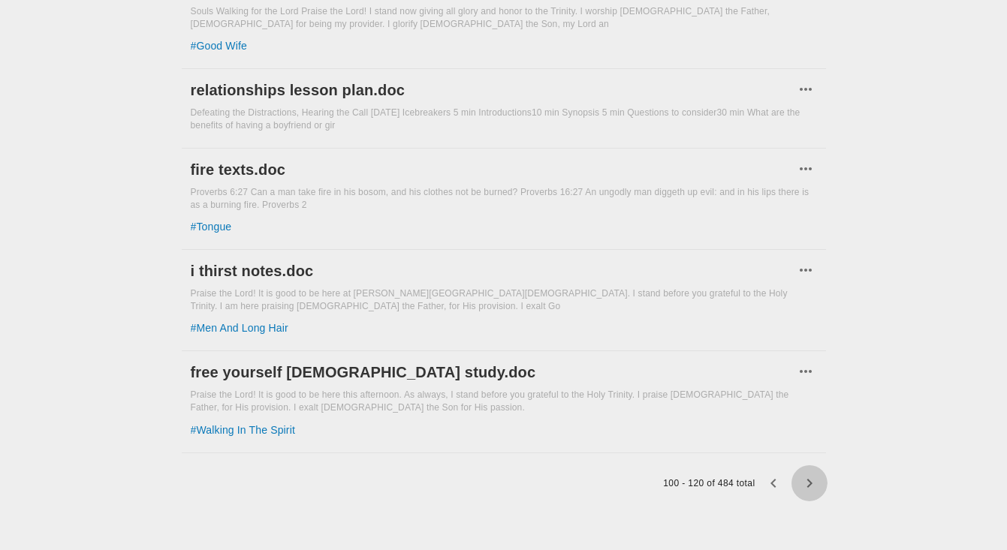
click at [811, 484] on icon "button" at bounding box center [809, 484] width 18 height 18
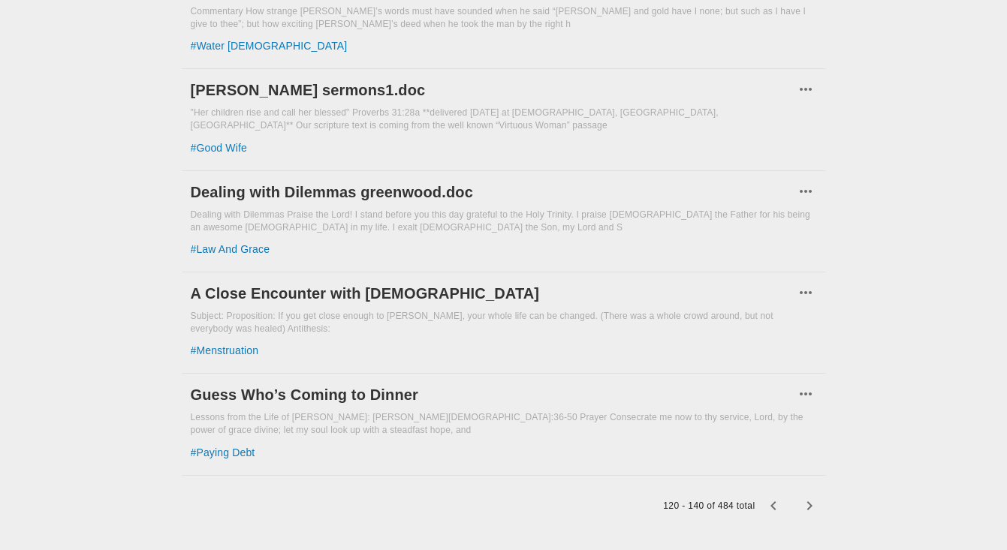
scroll to position [1687, 0]
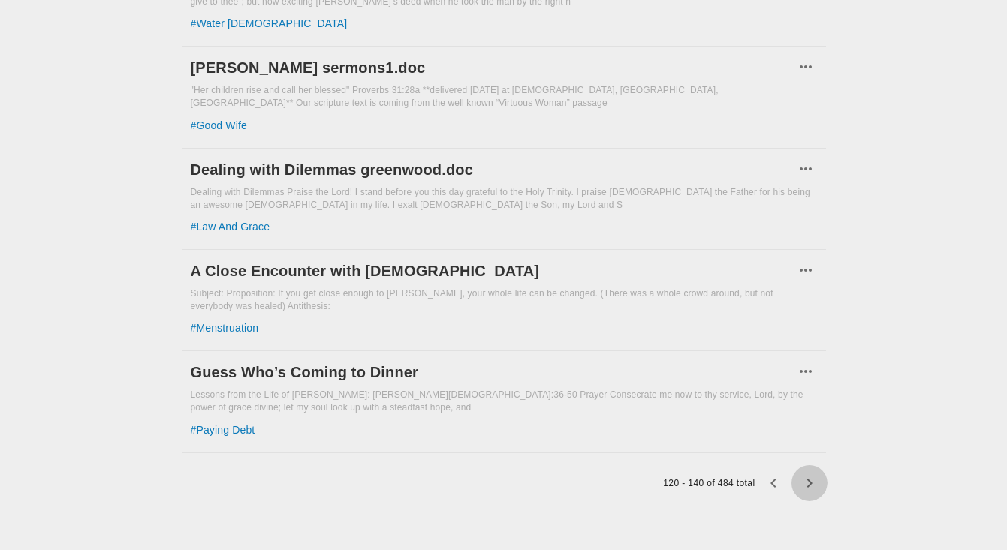
click at [811, 484] on icon "button" at bounding box center [809, 484] width 18 height 18
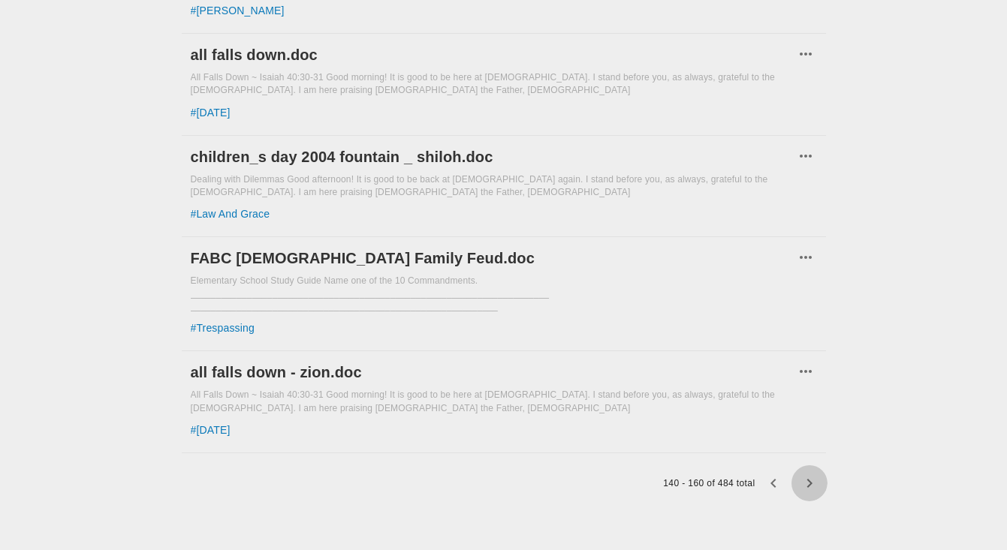
click at [811, 484] on icon "button" at bounding box center [809, 484] width 18 height 18
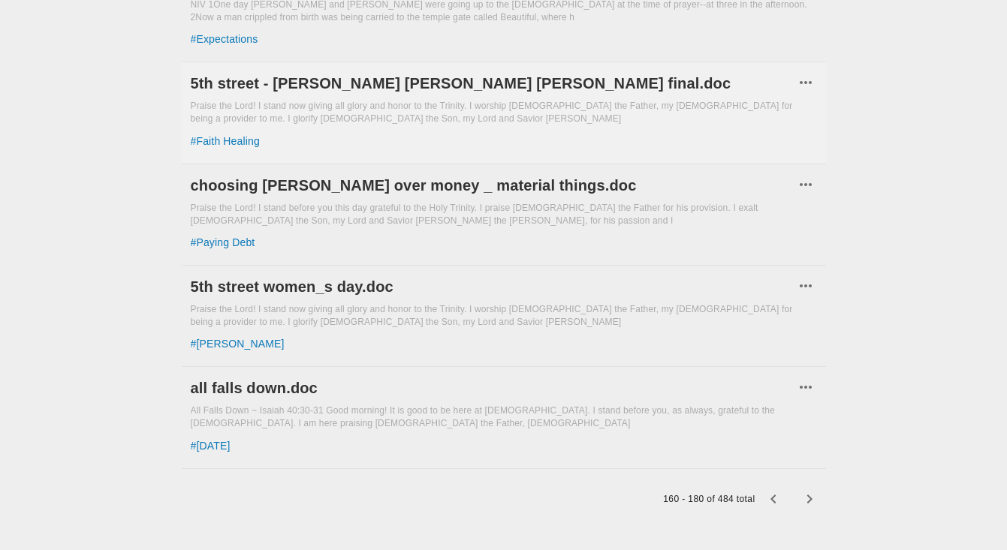
scroll to position [1687, 0]
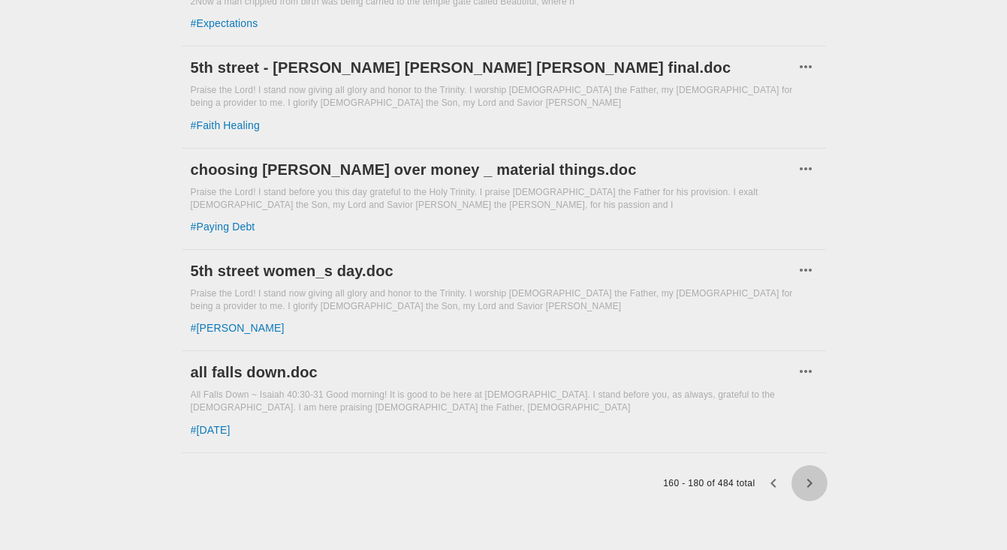
click at [816, 485] on icon "button" at bounding box center [809, 484] width 18 height 18
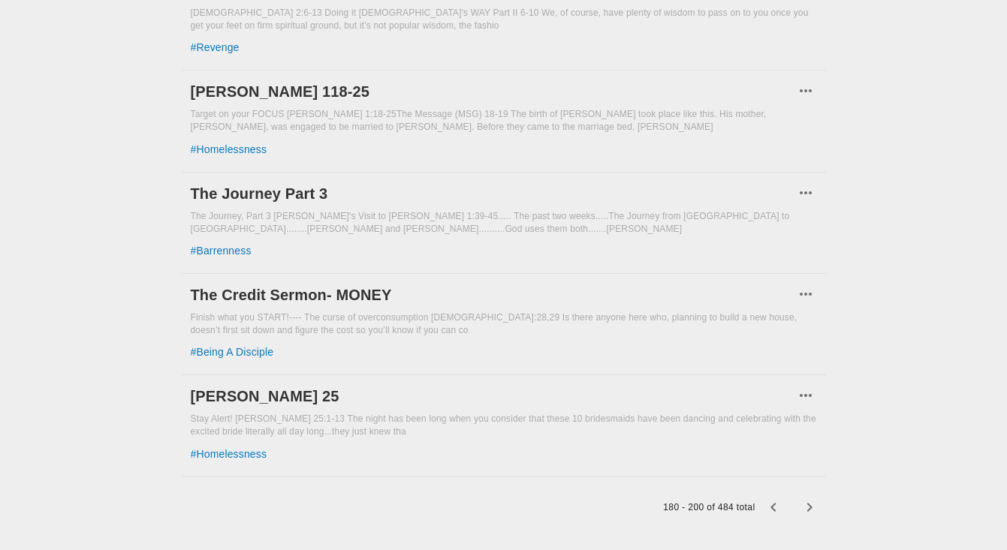
click at [816, 499] on icon "button" at bounding box center [809, 508] width 18 height 18
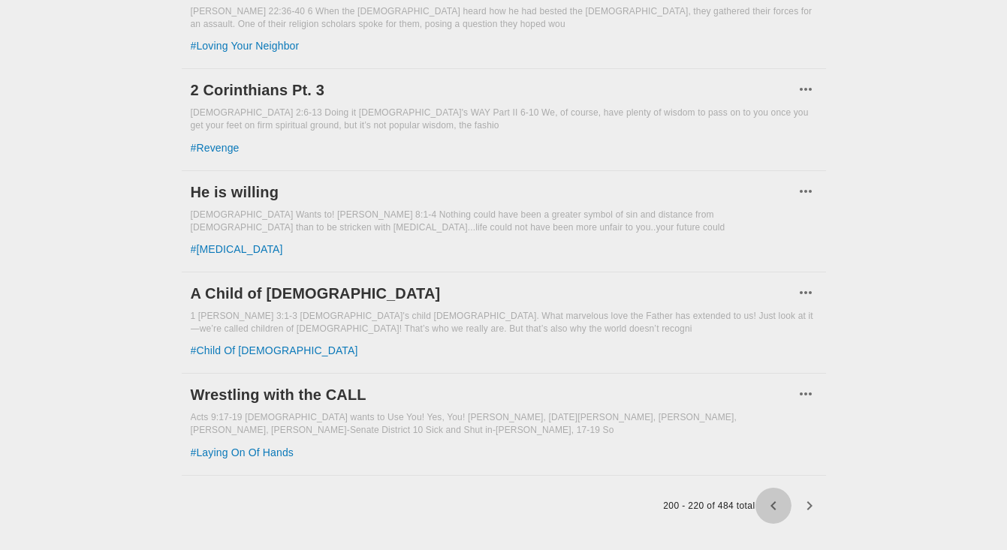
click at [771, 502] on icon "button" at bounding box center [773, 506] width 18 height 18
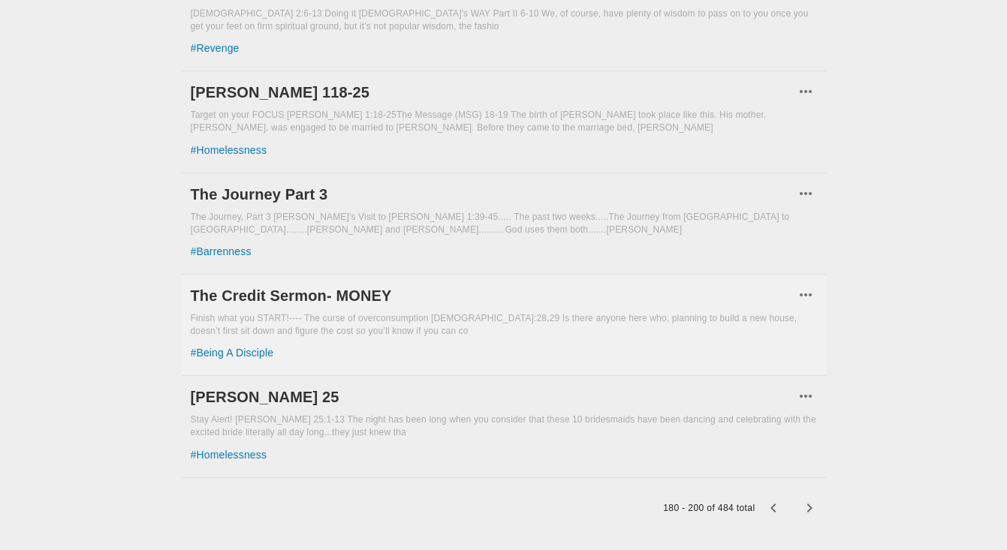
scroll to position [1642, 0]
click at [804, 499] on icon "button" at bounding box center [809, 508] width 18 height 18
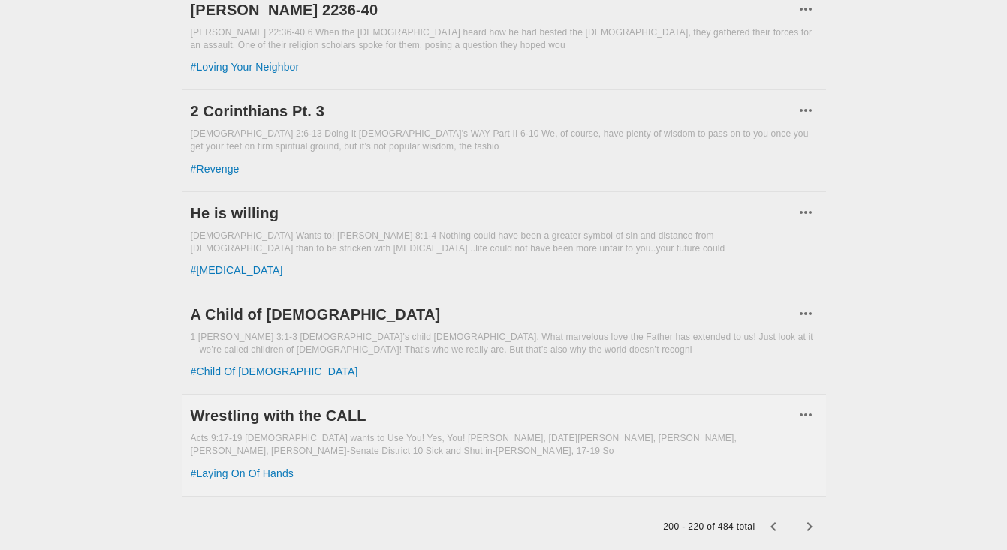
scroll to position [1710, 0]
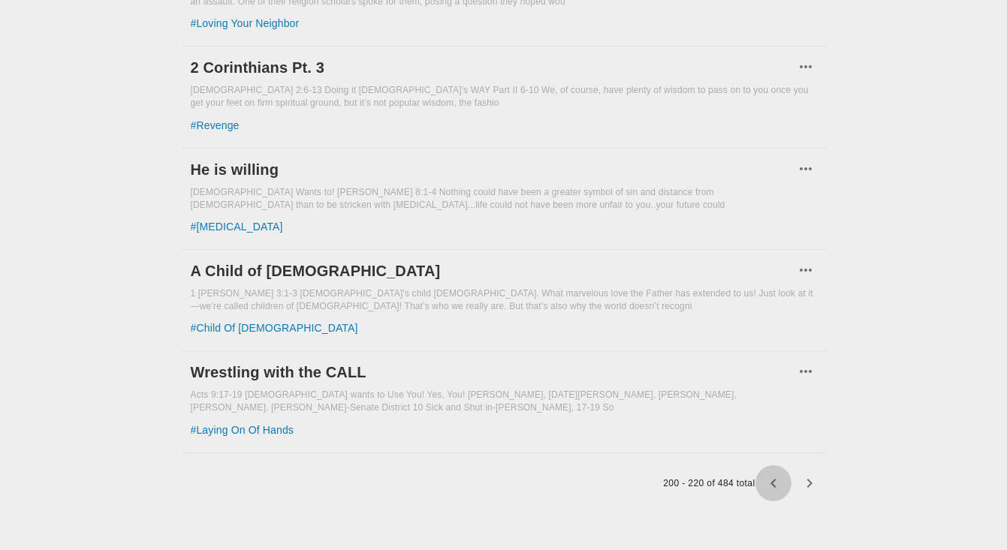
click at [776, 487] on icon "button" at bounding box center [773, 484] width 18 height 18
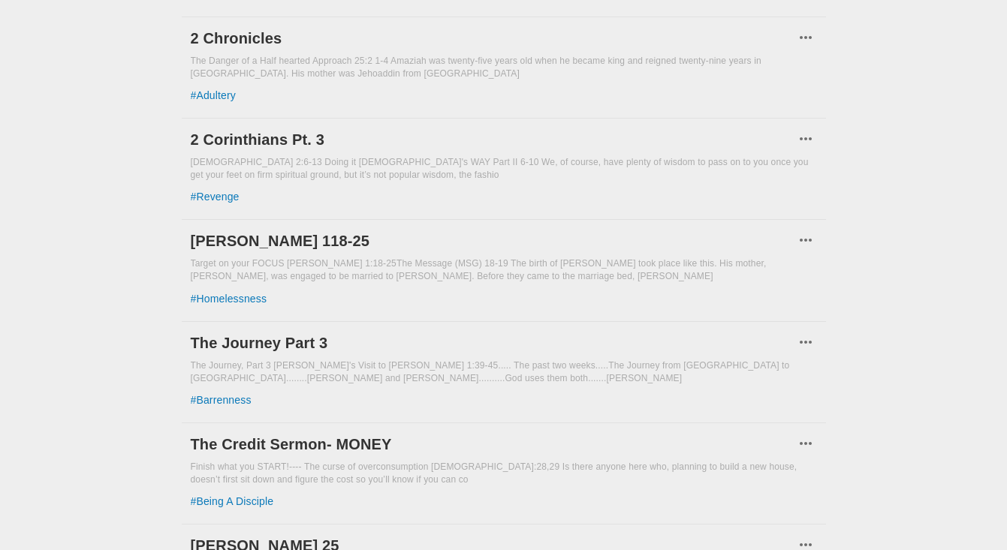
scroll to position [1642, 0]
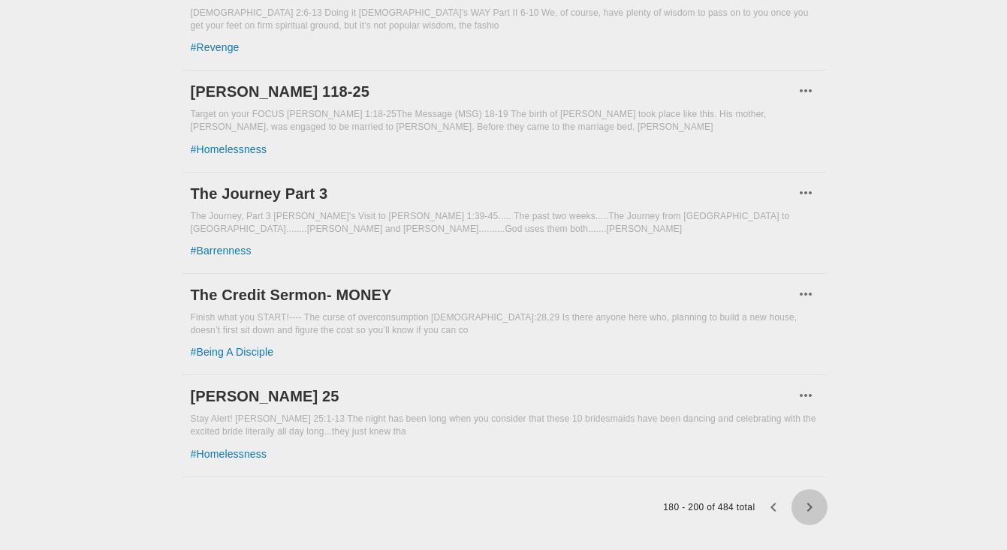
click at [800, 499] on icon "button" at bounding box center [809, 508] width 18 height 18
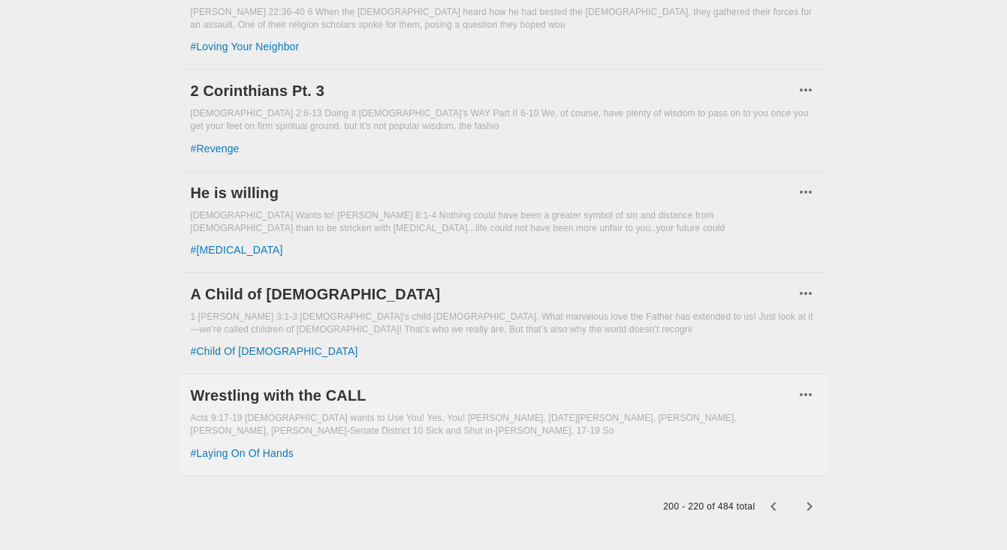
scroll to position [1710, 0]
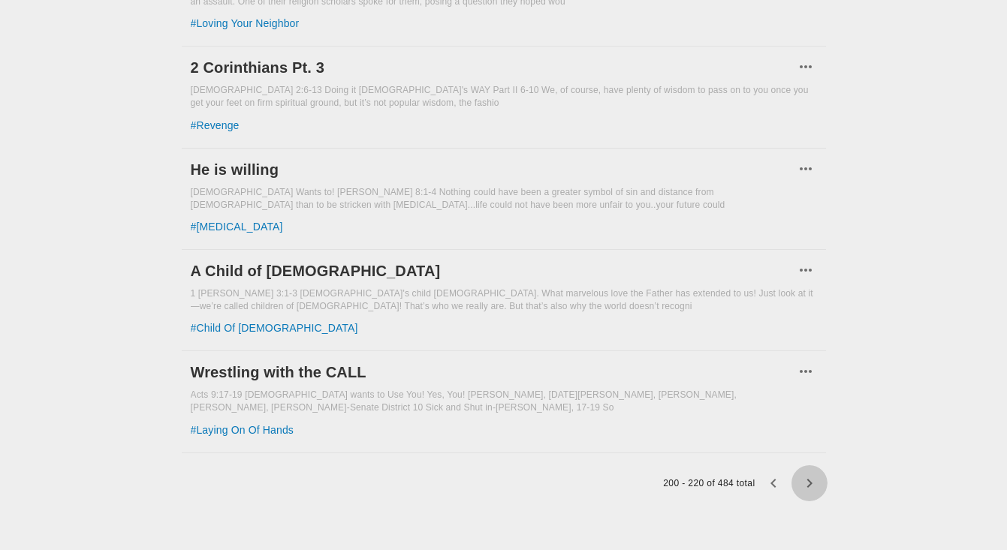
click at [812, 487] on icon "button" at bounding box center [809, 484] width 18 height 18
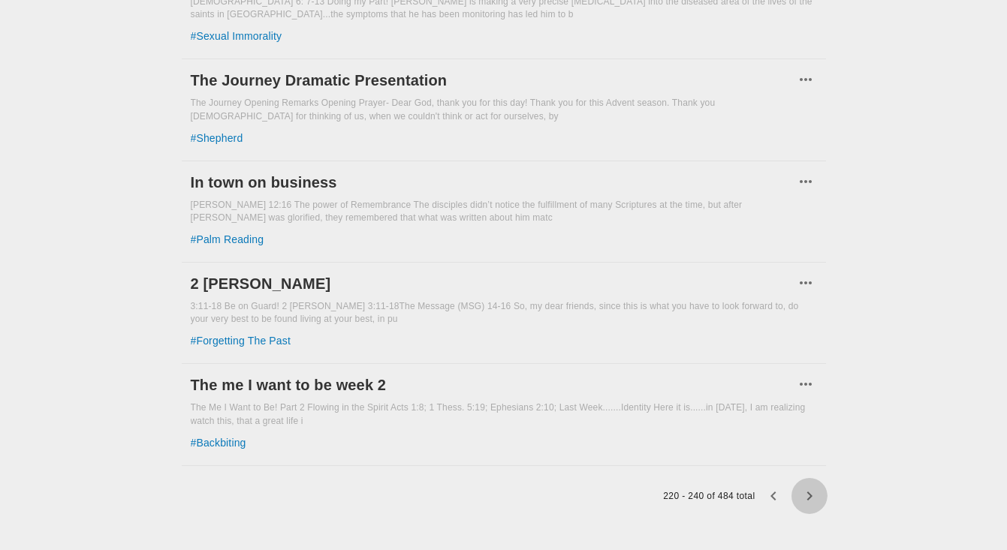
click at [812, 487] on icon "button" at bounding box center [809, 496] width 18 height 18
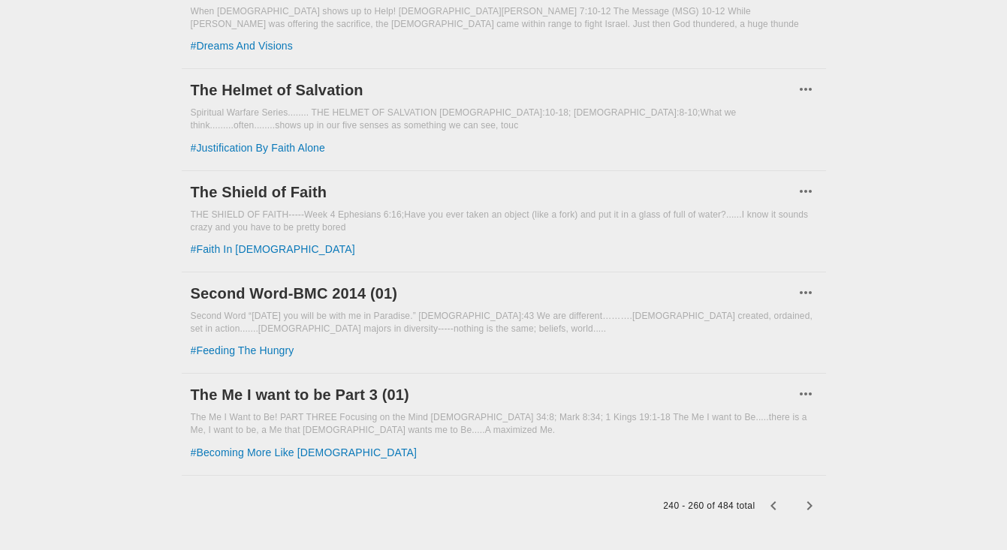
scroll to position [1710, 0]
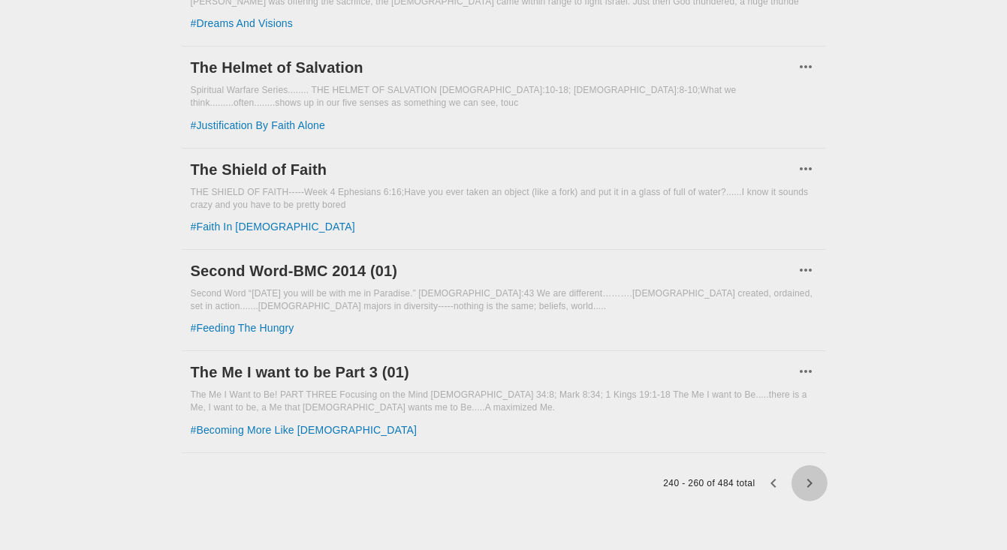
click at [812, 487] on icon "button" at bounding box center [809, 484] width 18 height 18
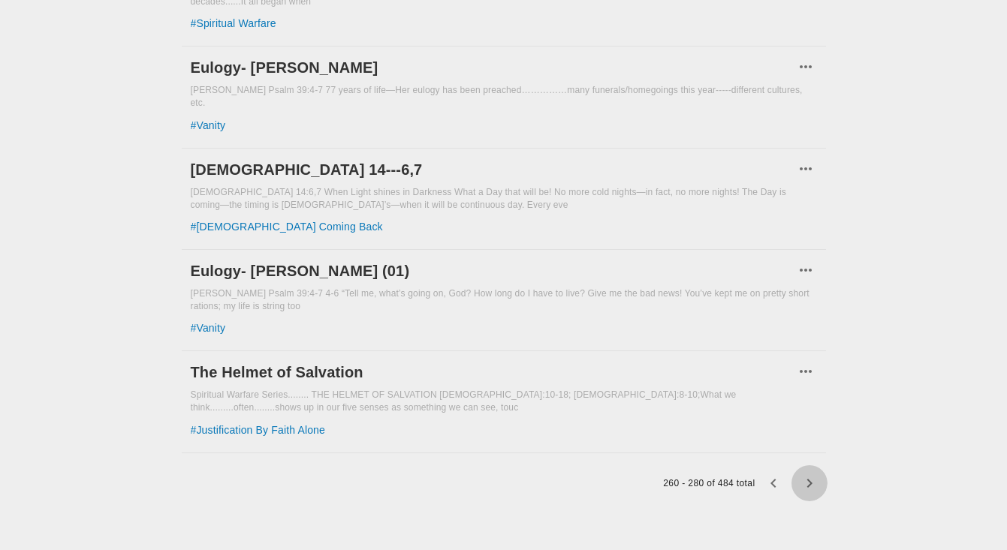
click at [812, 487] on icon "button" at bounding box center [809, 484] width 18 height 18
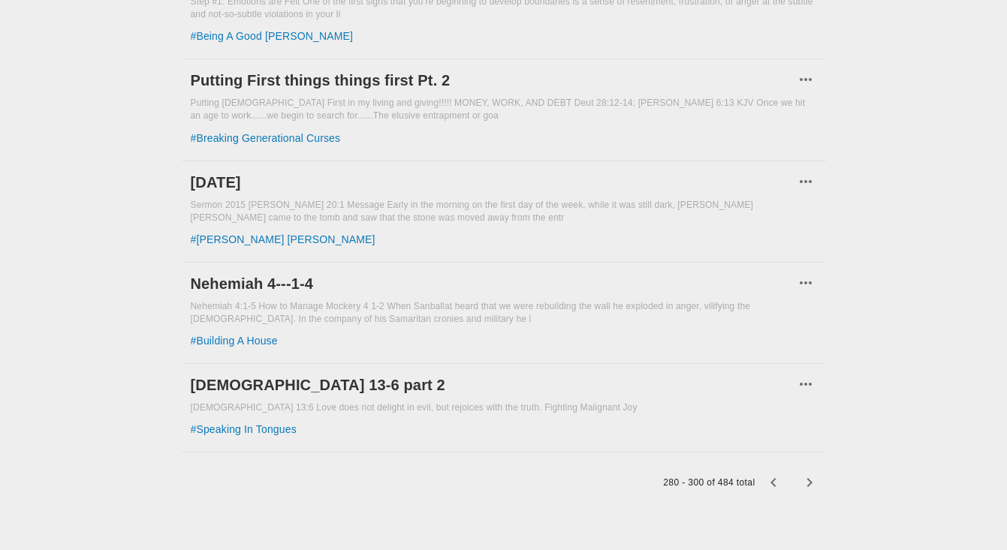
click at [812, 487] on icon "button" at bounding box center [809, 483] width 18 height 18
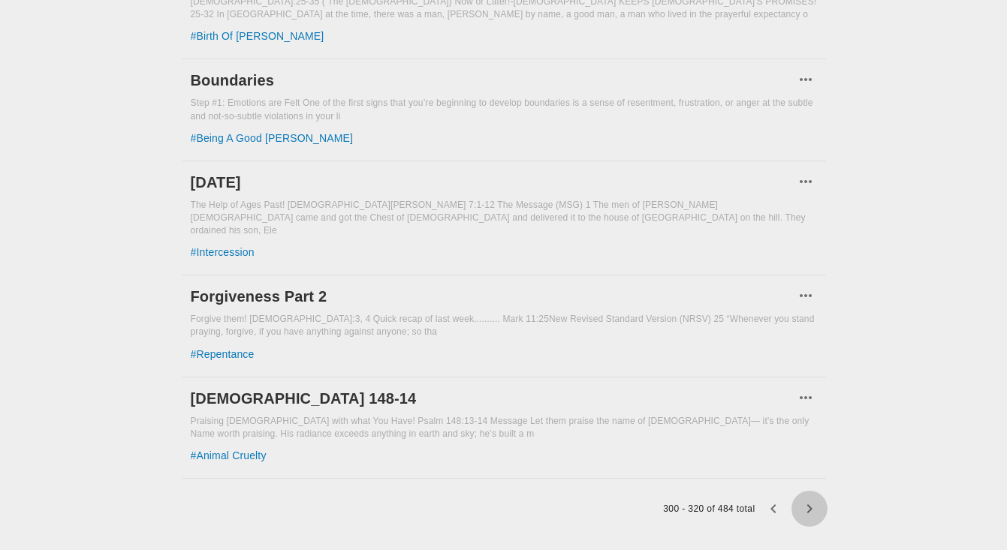
click at [812, 500] on icon "button" at bounding box center [809, 509] width 18 height 18
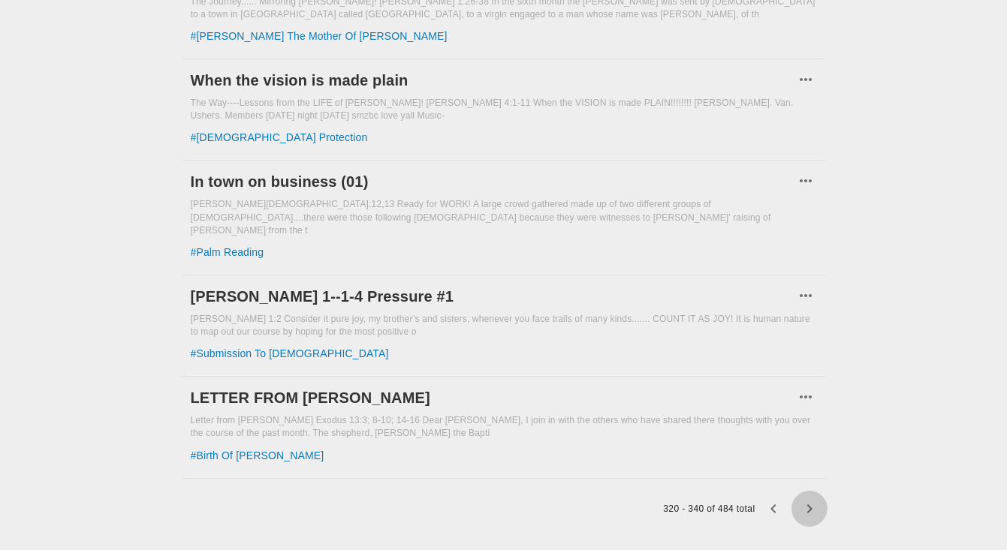
click at [812, 500] on icon "button" at bounding box center [809, 509] width 18 height 18
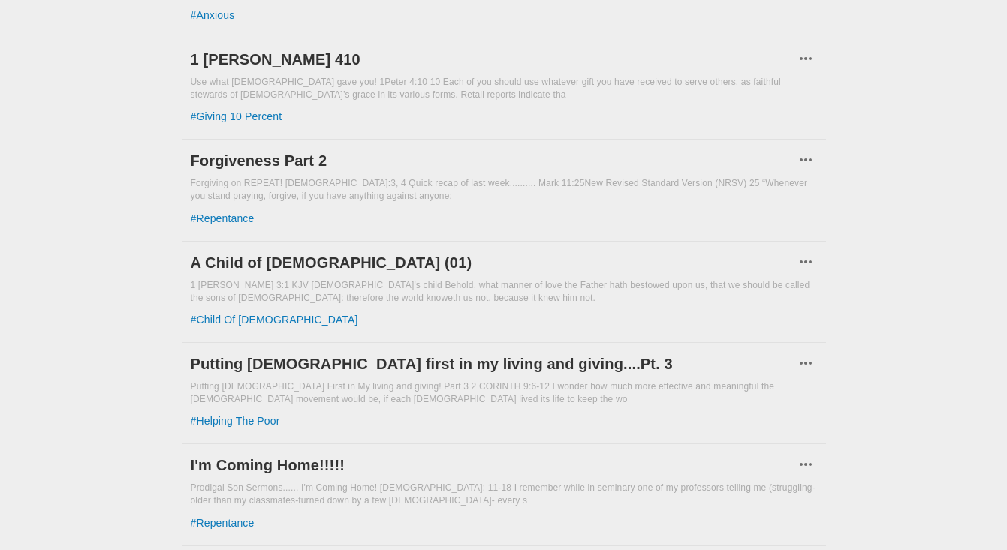
scroll to position [1710, 0]
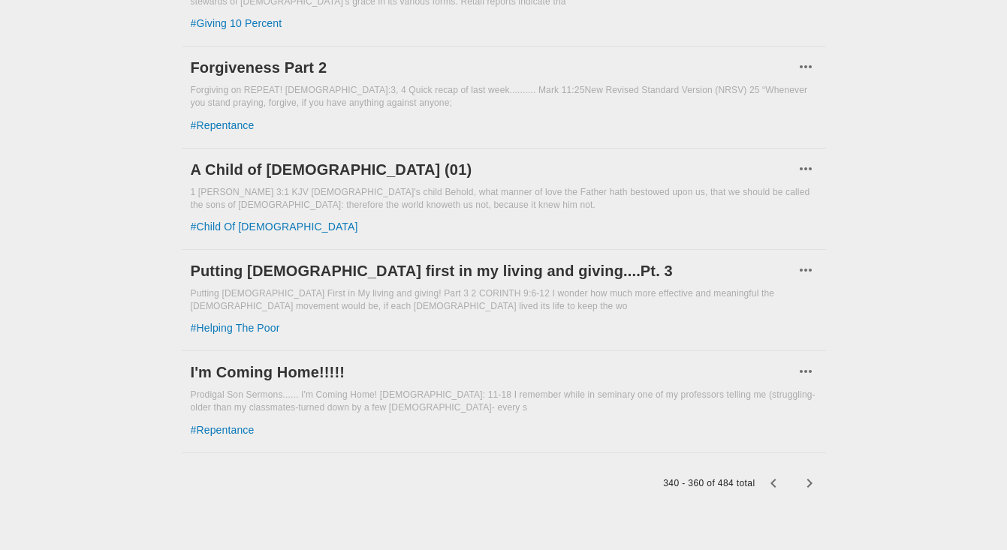
click at [812, 487] on icon "button" at bounding box center [809, 484] width 18 height 18
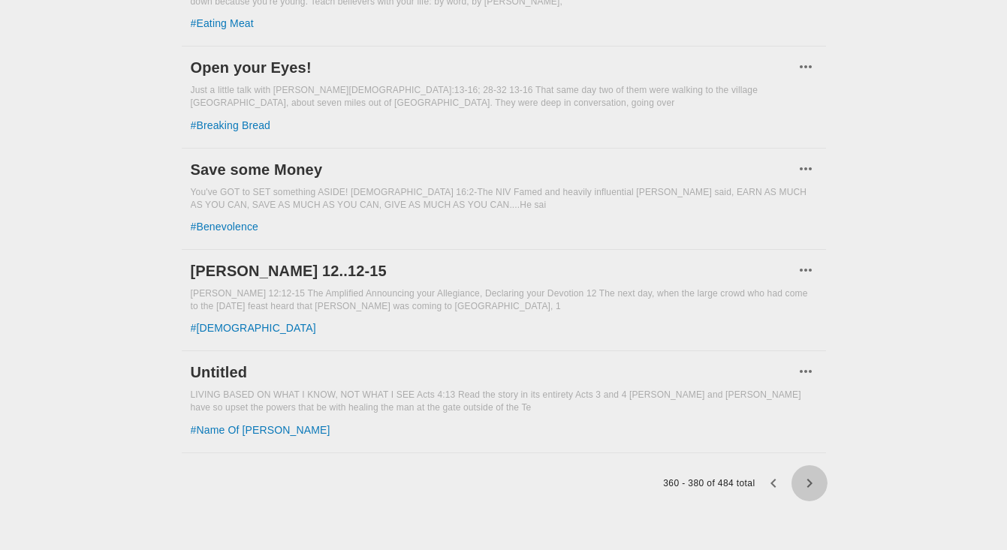
click at [812, 487] on icon "button" at bounding box center [809, 484] width 18 height 18
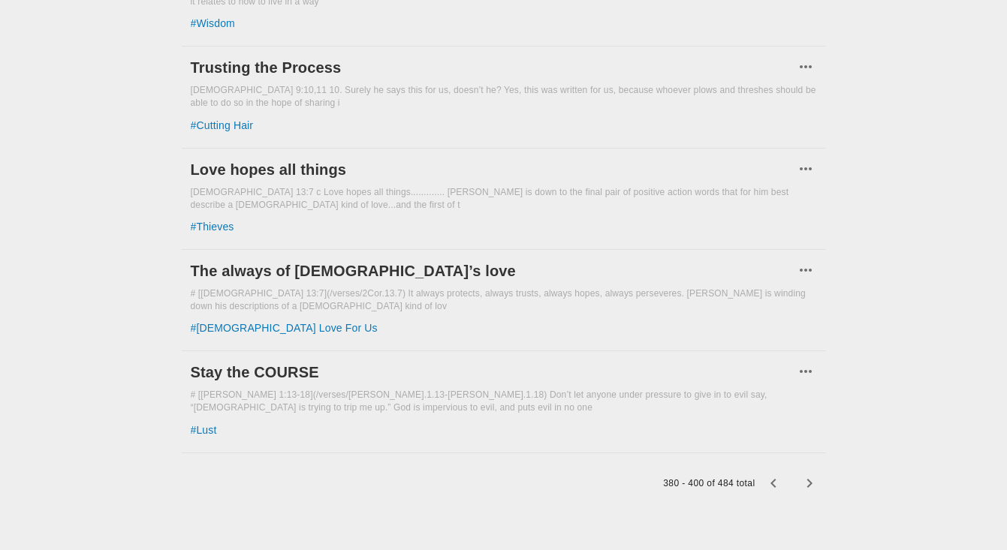
click at [812, 487] on icon "button" at bounding box center [809, 484] width 18 height 18
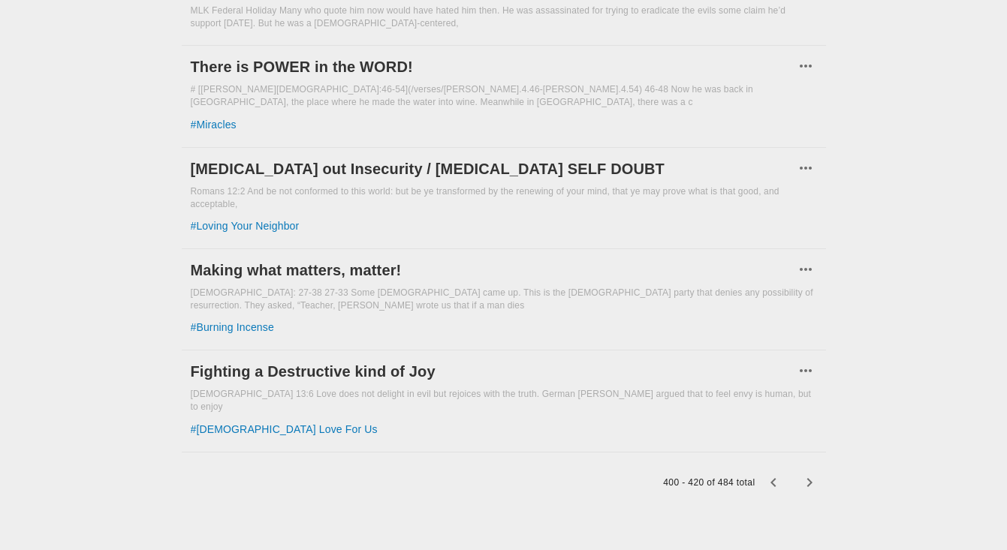
scroll to position [1687, 0]
click at [812, 487] on icon "button" at bounding box center [809, 484] width 18 height 18
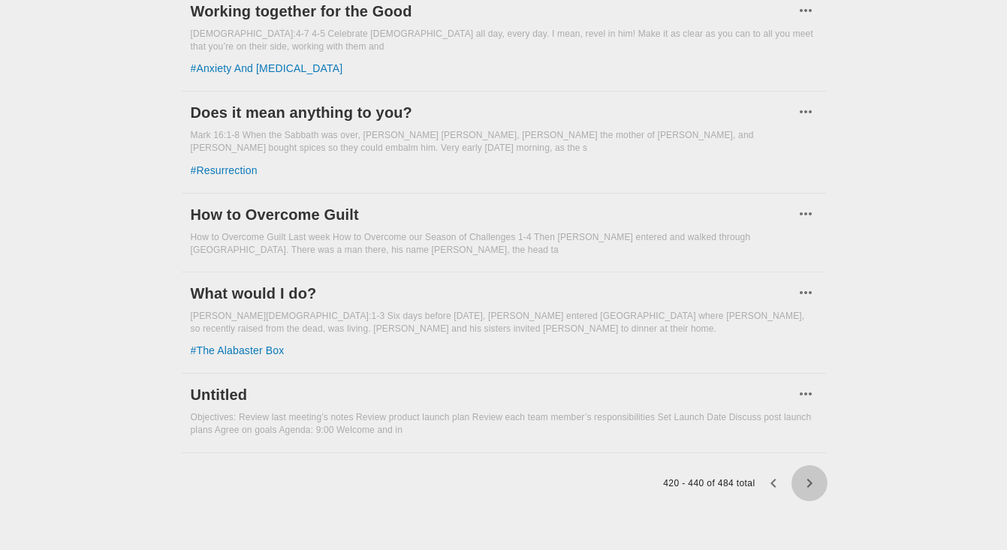
click at [812, 487] on icon "button" at bounding box center [809, 484] width 18 height 18
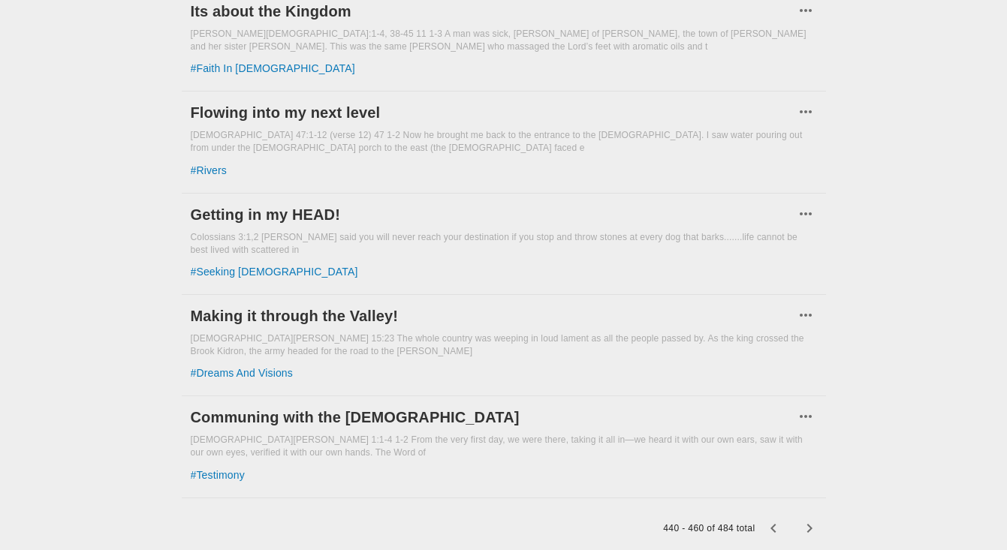
scroll to position [1710, 0]
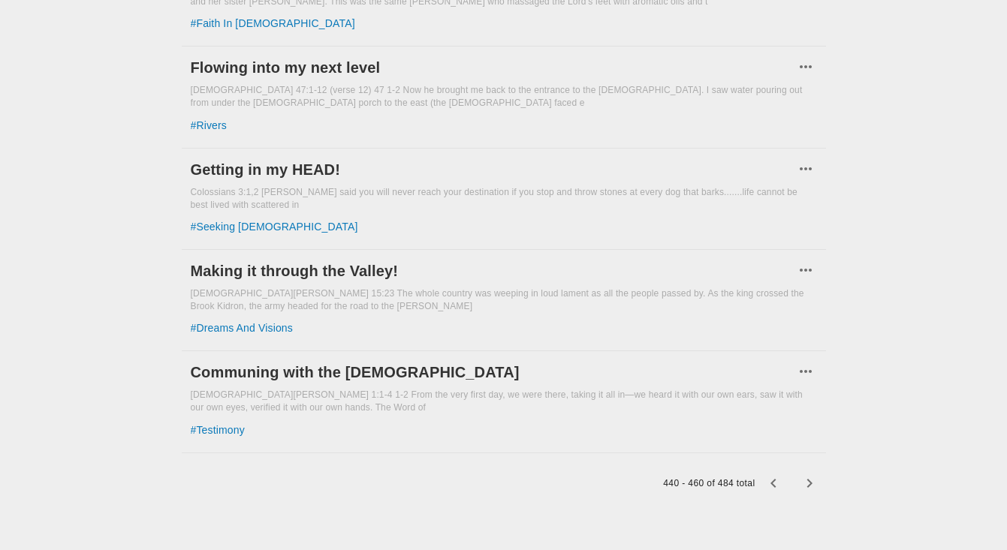
click at [812, 487] on icon "button" at bounding box center [809, 484] width 18 height 18
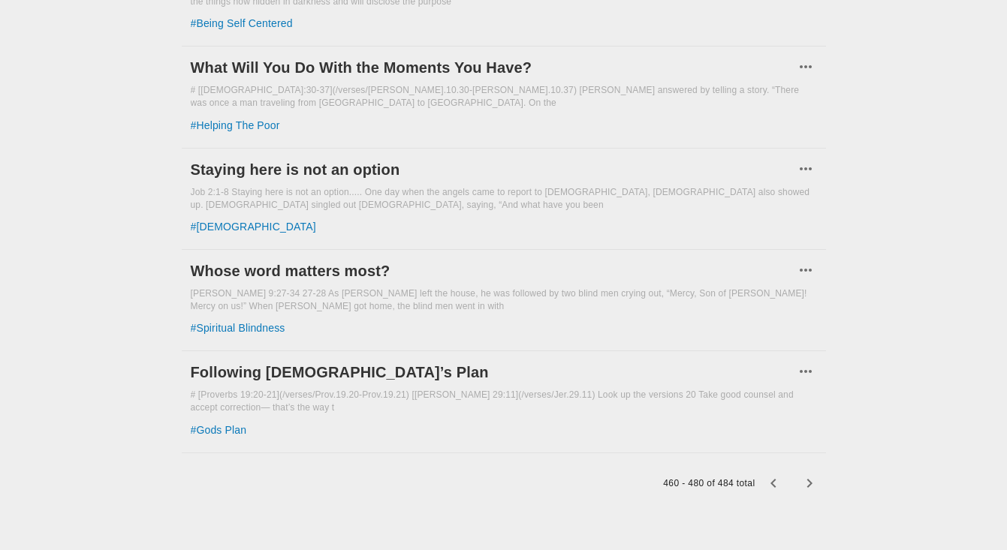
scroll to position [1697, 0]
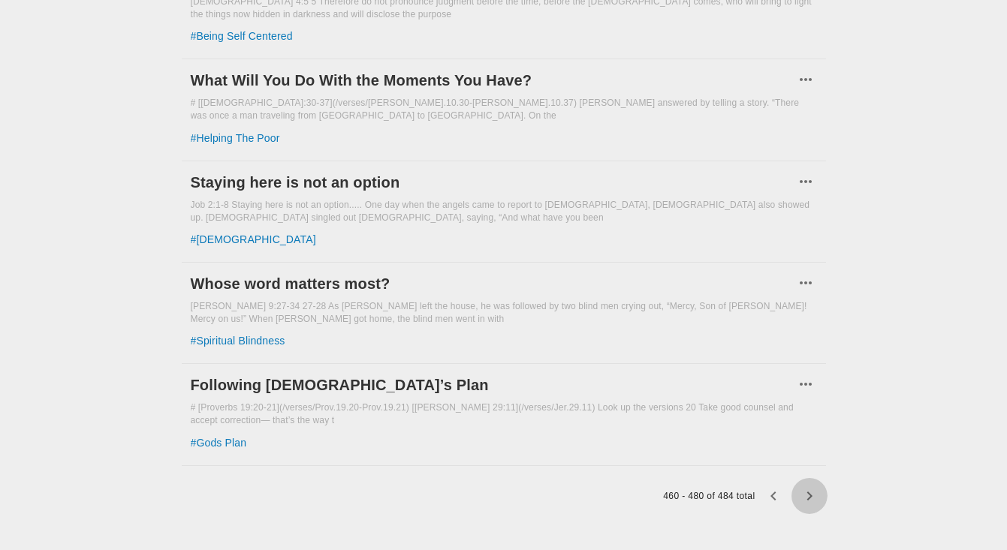
click at [812, 487] on icon "button" at bounding box center [809, 496] width 18 height 18
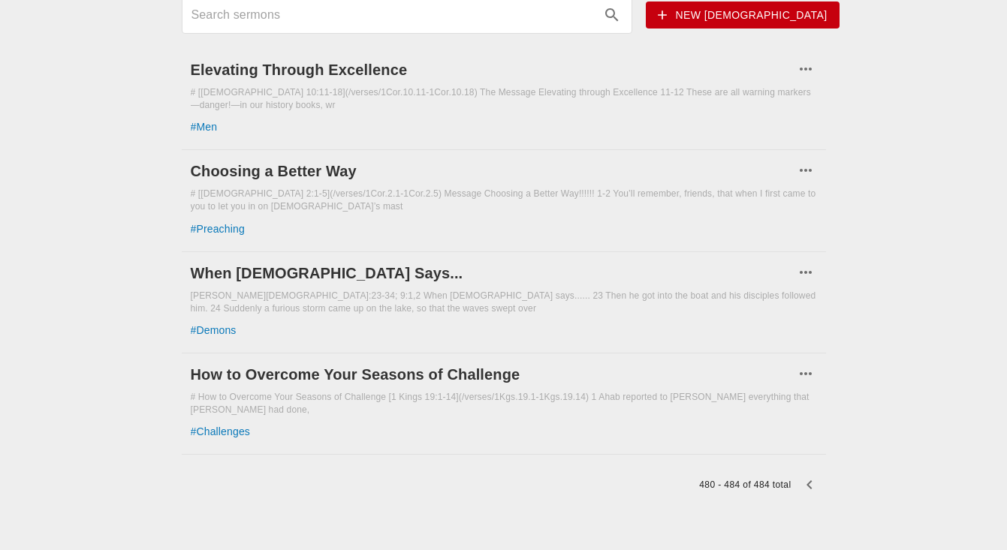
scroll to position [81, 0]
